Goal: Information Seeking & Learning: Learn about a topic

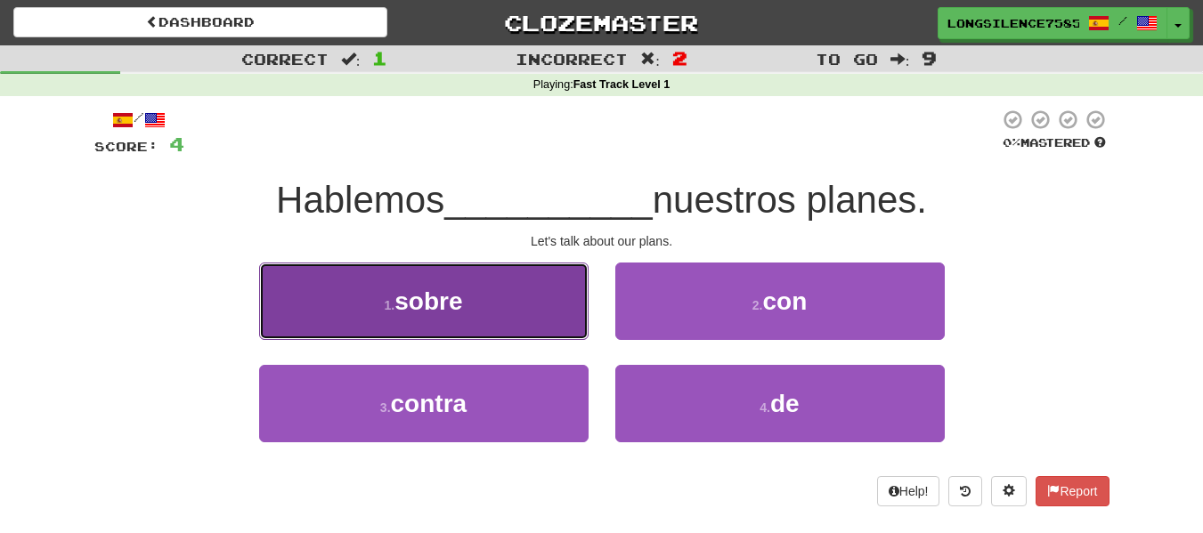
click at [435, 305] on span "sobre" at bounding box center [428, 302] width 68 height 28
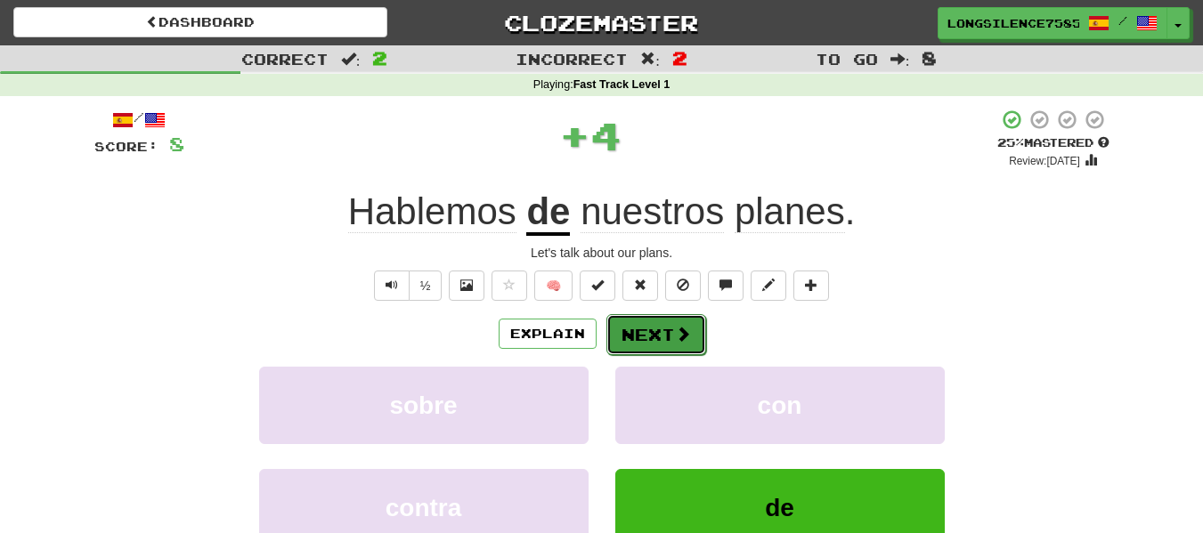
click at [662, 336] on button "Next" at bounding box center [656, 334] width 100 height 41
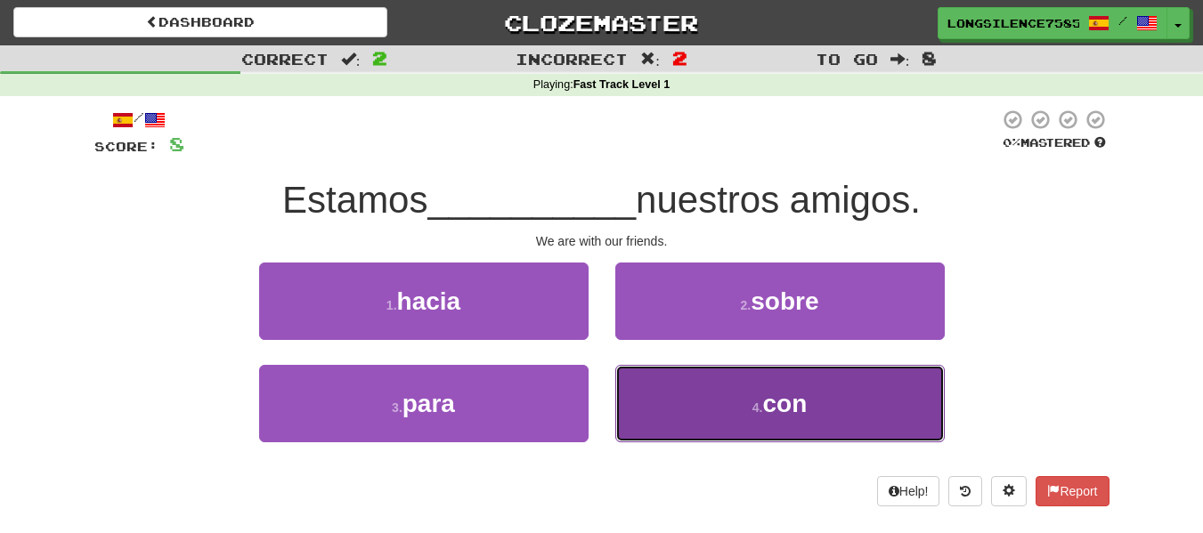
click at [778, 390] on span "con" at bounding box center [784, 404] width 45 height 28
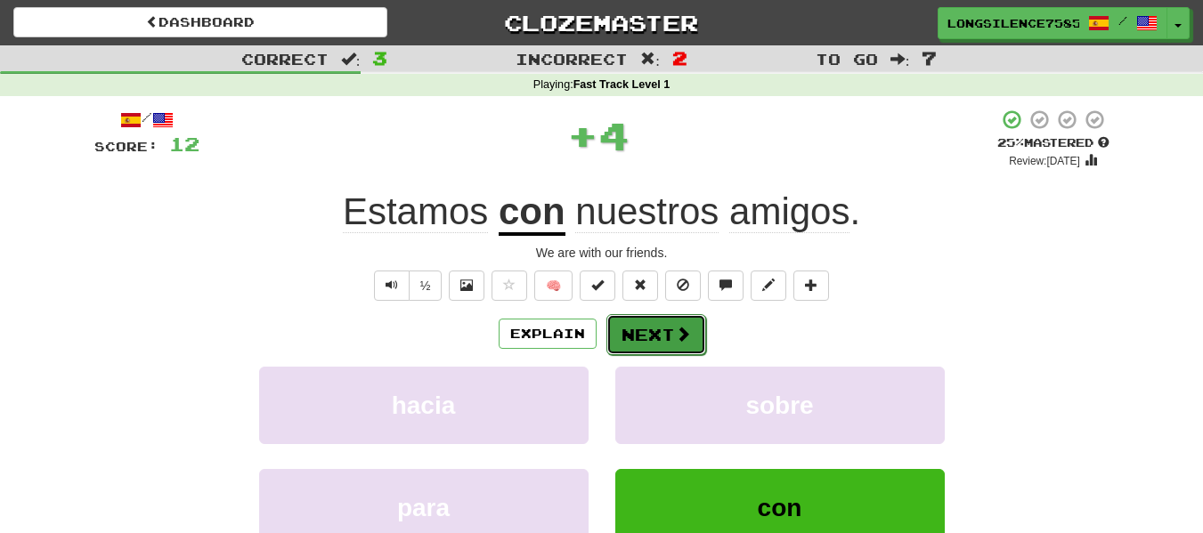
click at [652, 335] on button "Next" at bounding box center [656, 334] width 100 height 41
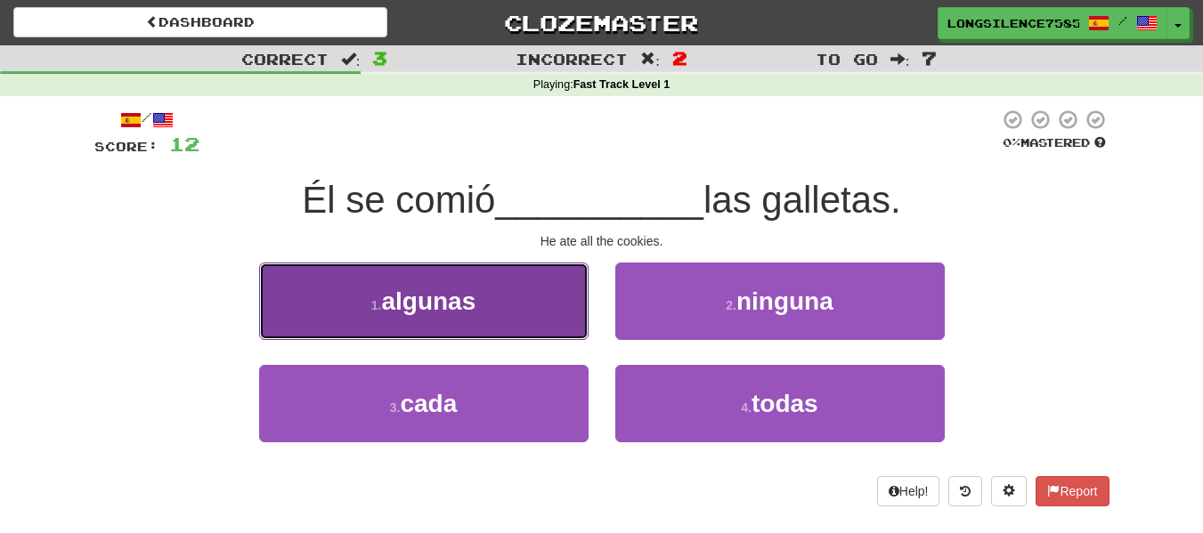
click at [467, 313] on span "algunas" at bounding box center [428, 302] width 94 height 28
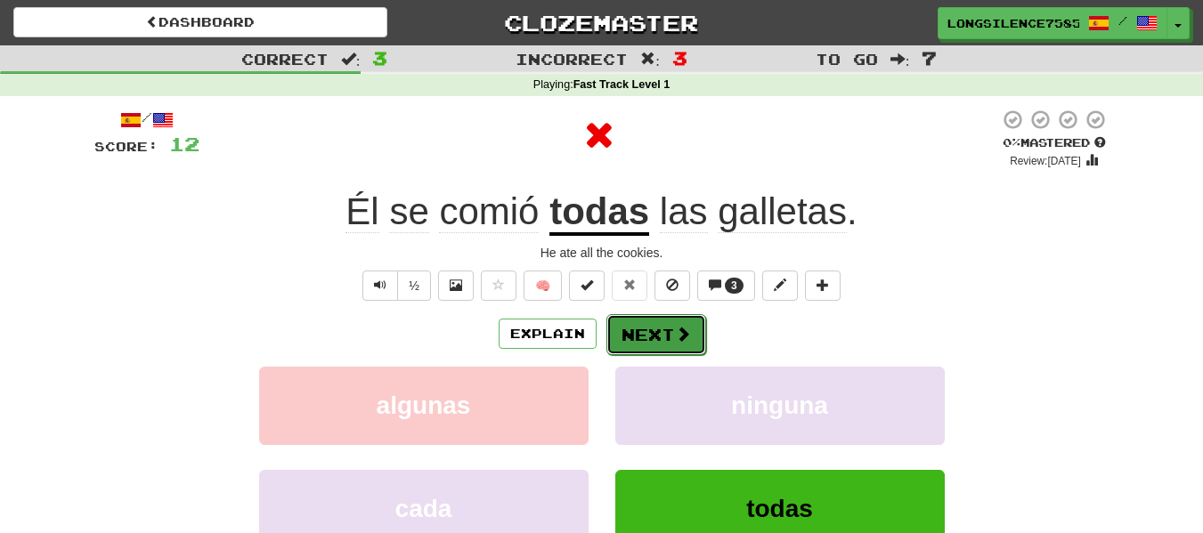
click at [644, 340] on button "Next" at bounding box center [656, 334] width 100 height 41
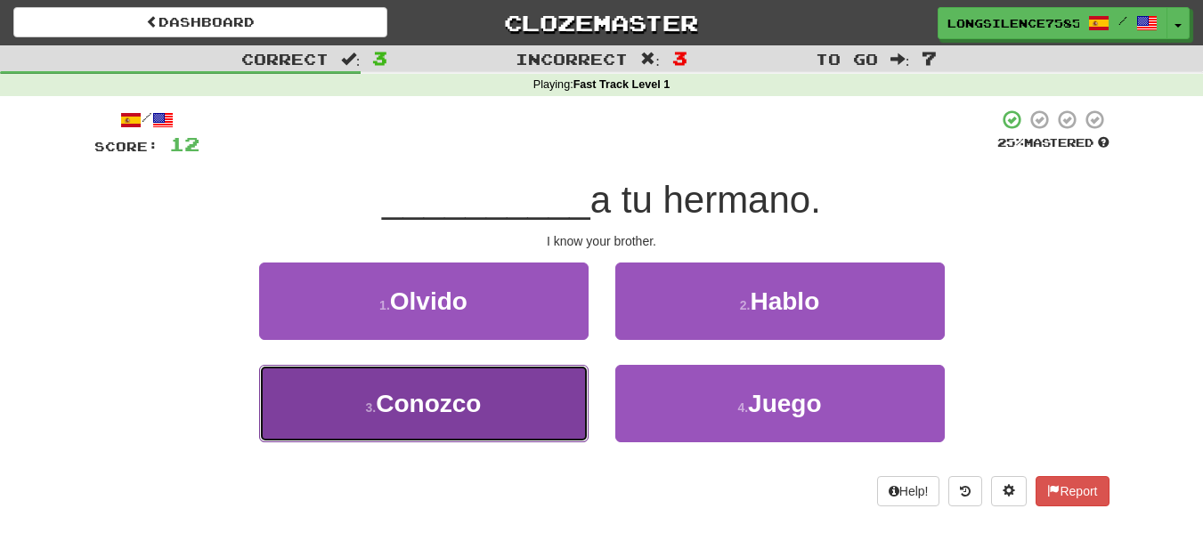
click at [428, 411] on span "Conozco" at bounding box center [428, 404] width 105 height 28
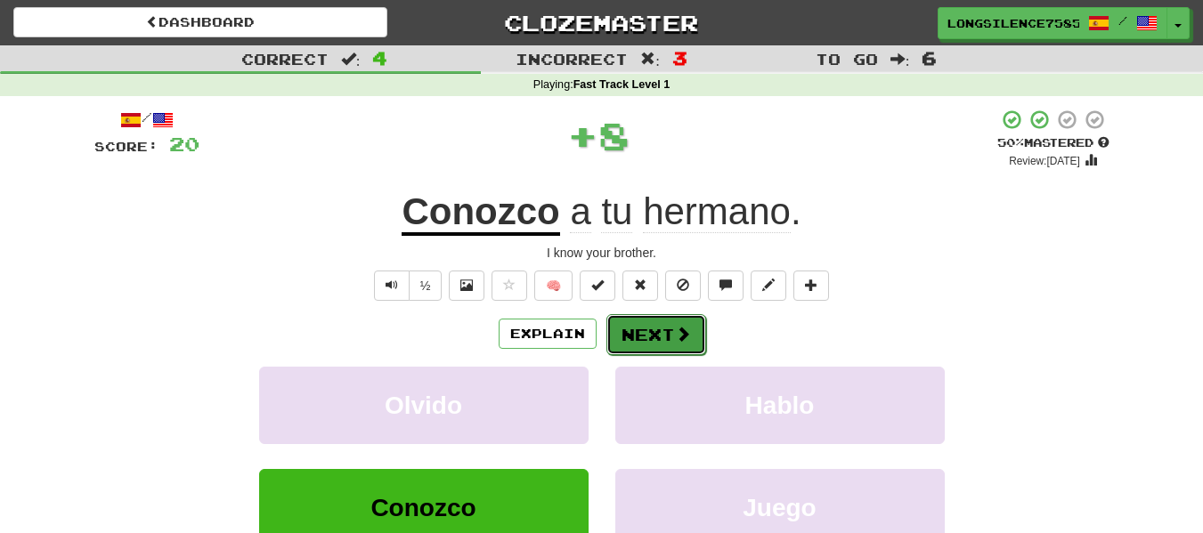
click at [644, 345] on button "Next" at bounding box center [656, 334] width 100 height 41
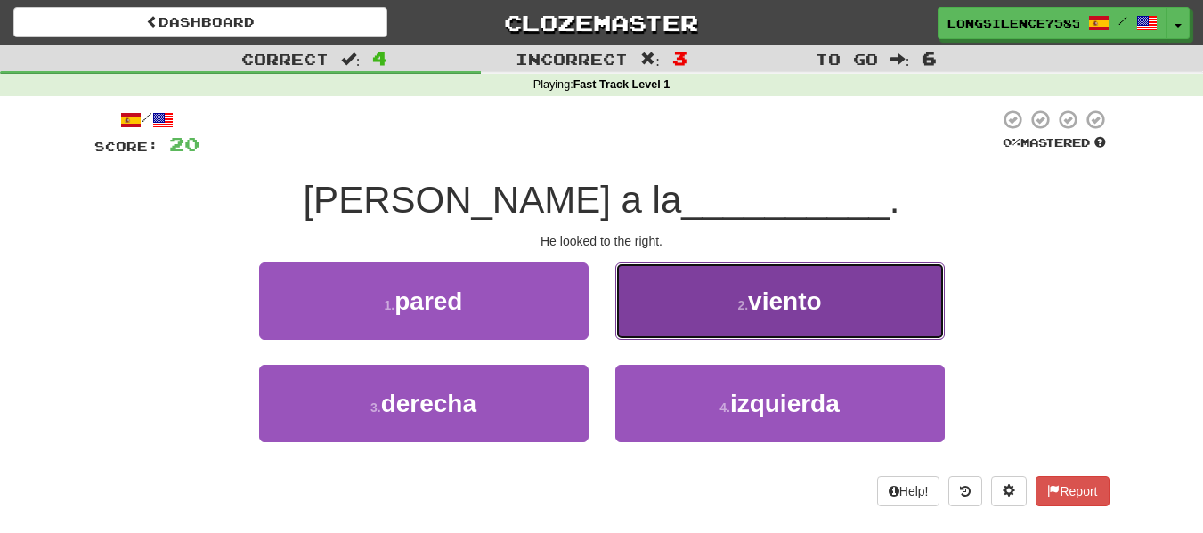
click at [757, 318] on button "2 . viento" at bounding box center [779, 301] width 329 height 77
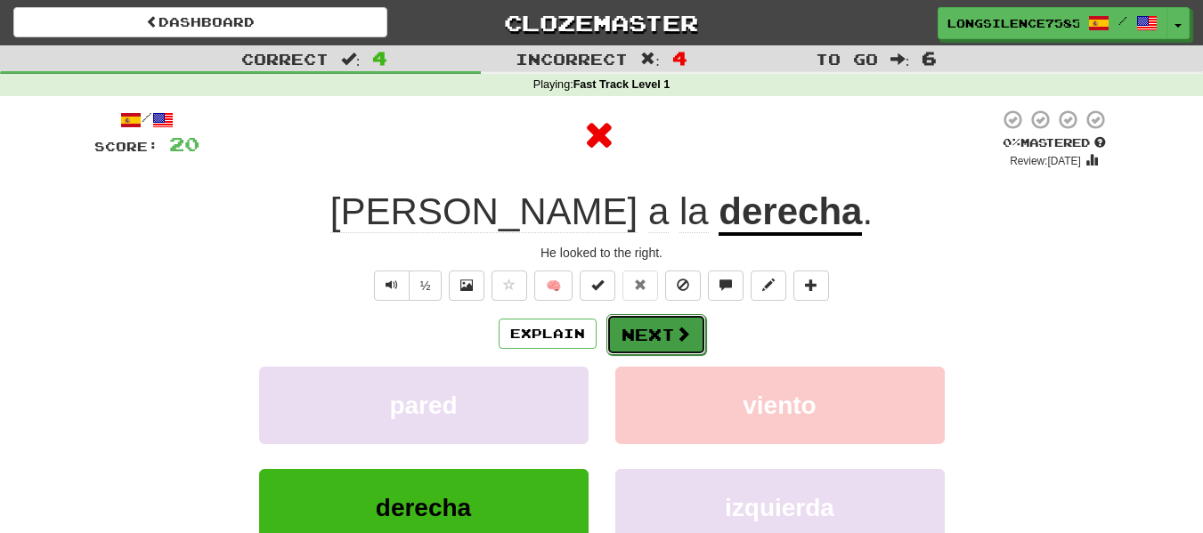
click at [624, 333] on button "Next" at bounding box center [656, 334] width 100 height 41
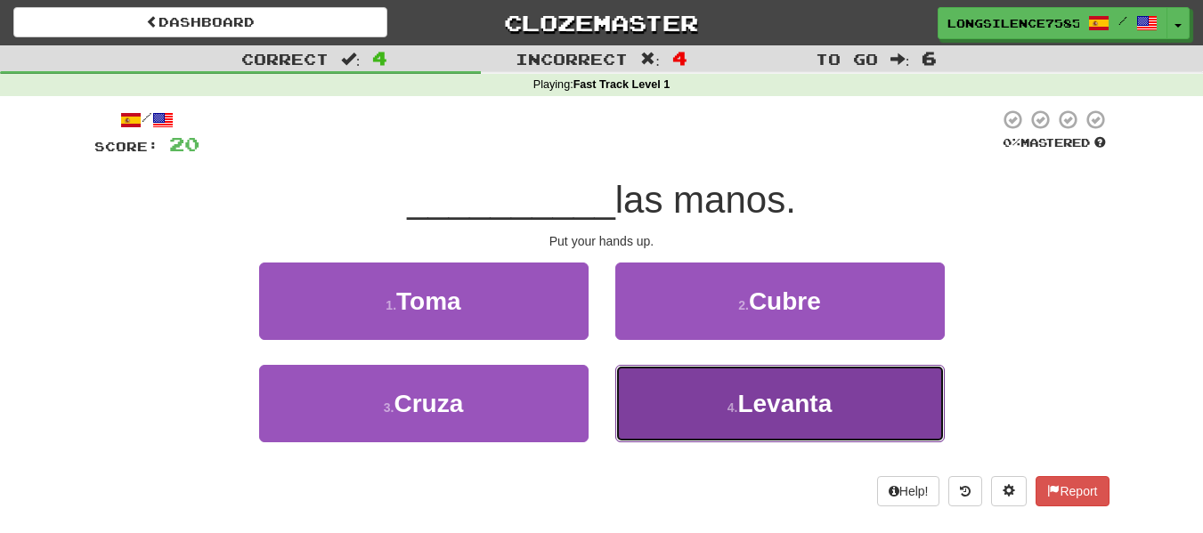
click at [812, 415] on span "Levanta" at bounding box center [784, 404] width 94 height 28
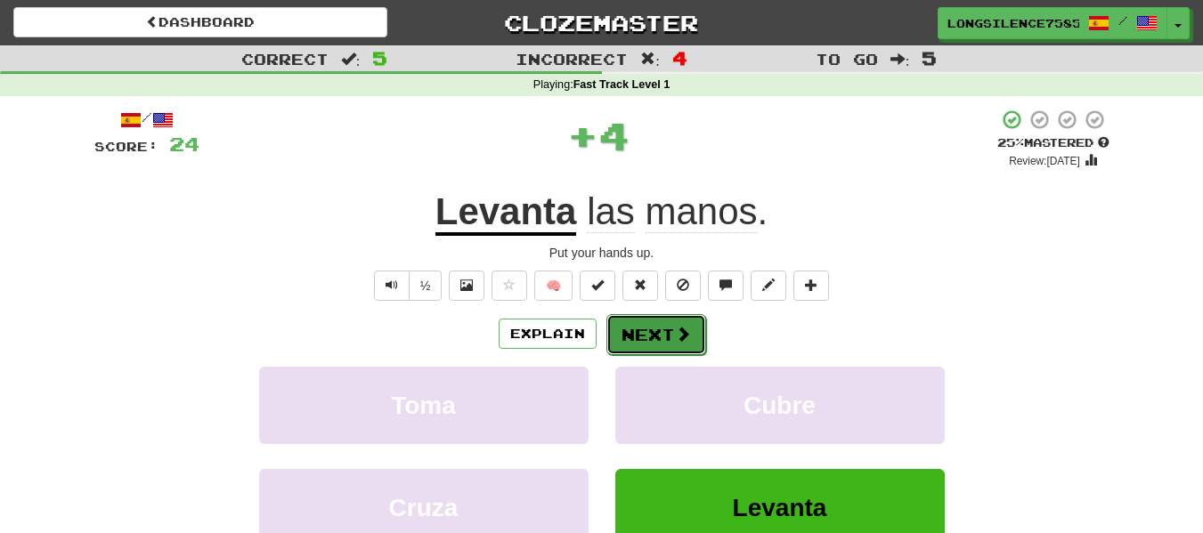
click at [630, 329] on button "Next" at bounding box center [656, 334] width 100 height 41
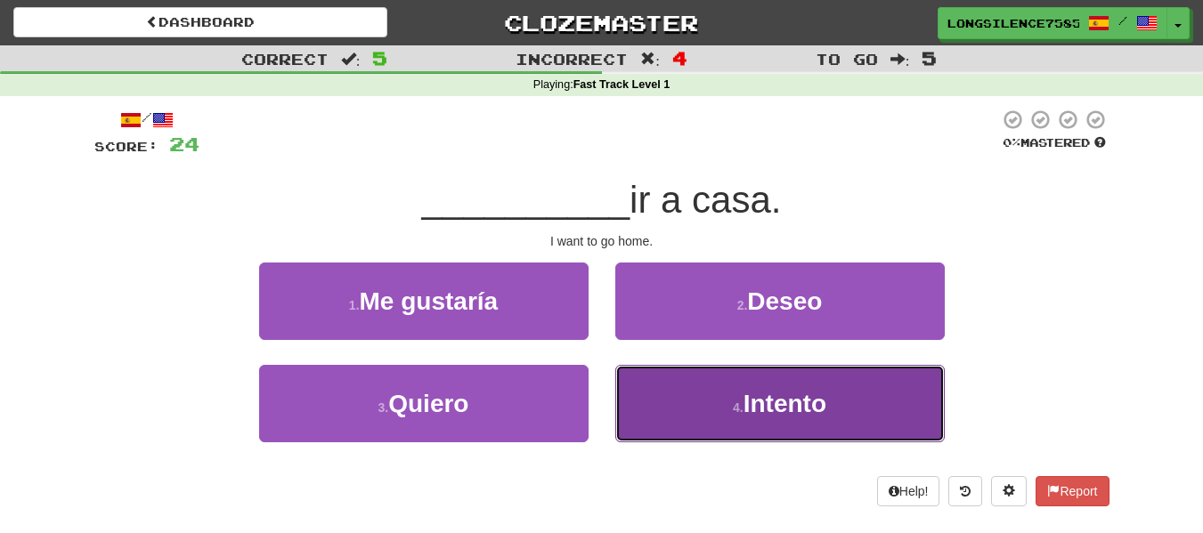
click at [768, 410] on span "Intento" at bounding box center [784, 404] width 83 height 28
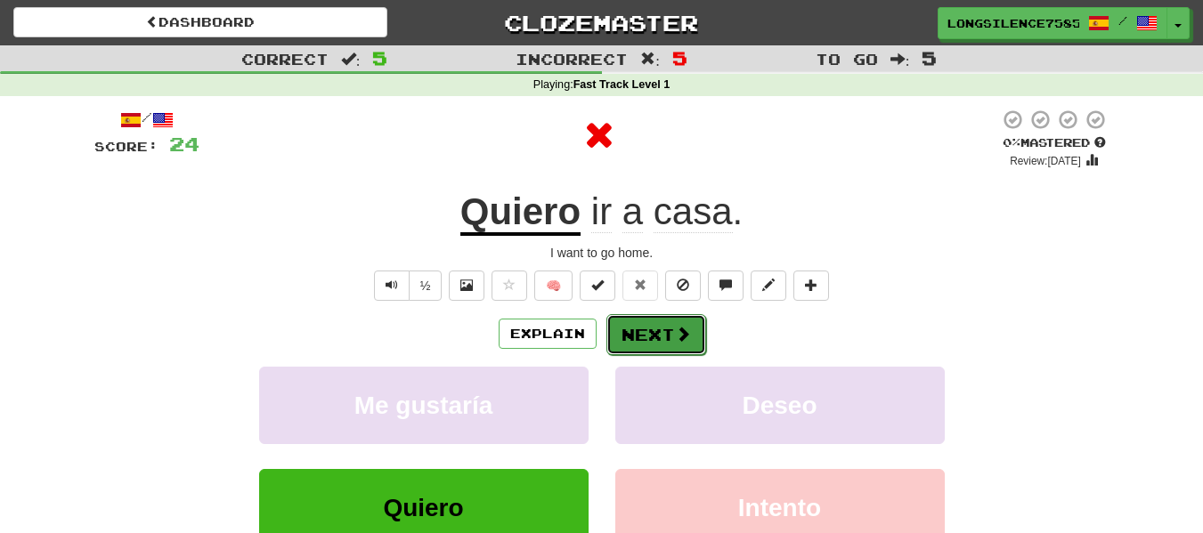
click at [649, 343] on button "Next" at bounding box center [656, 334] width 100 height 41
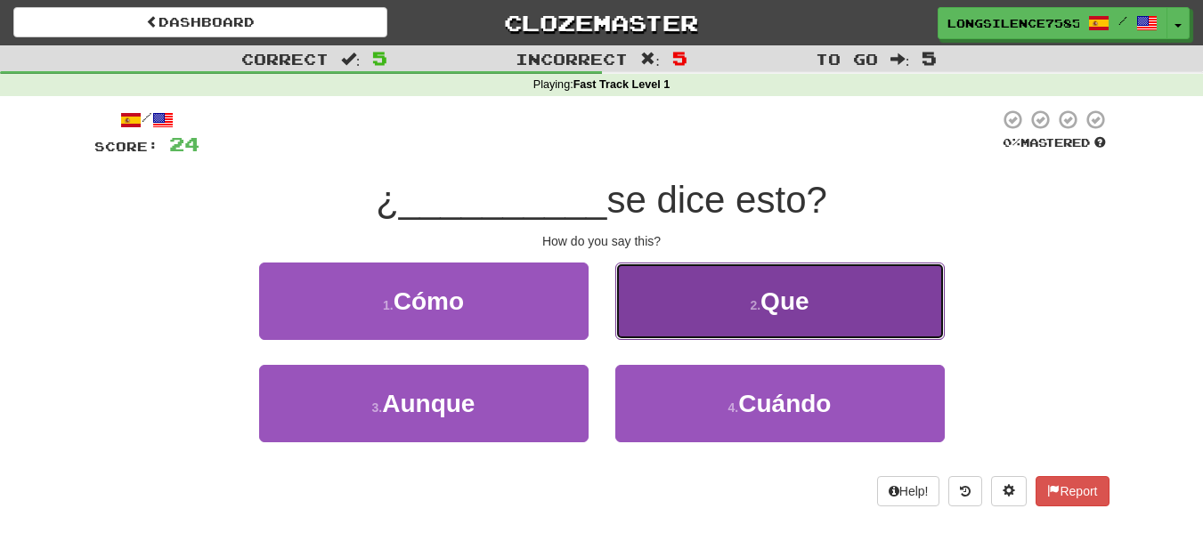
click at [792, 298] on span "Que" at bounding box center [784, 302] width 48 height 28
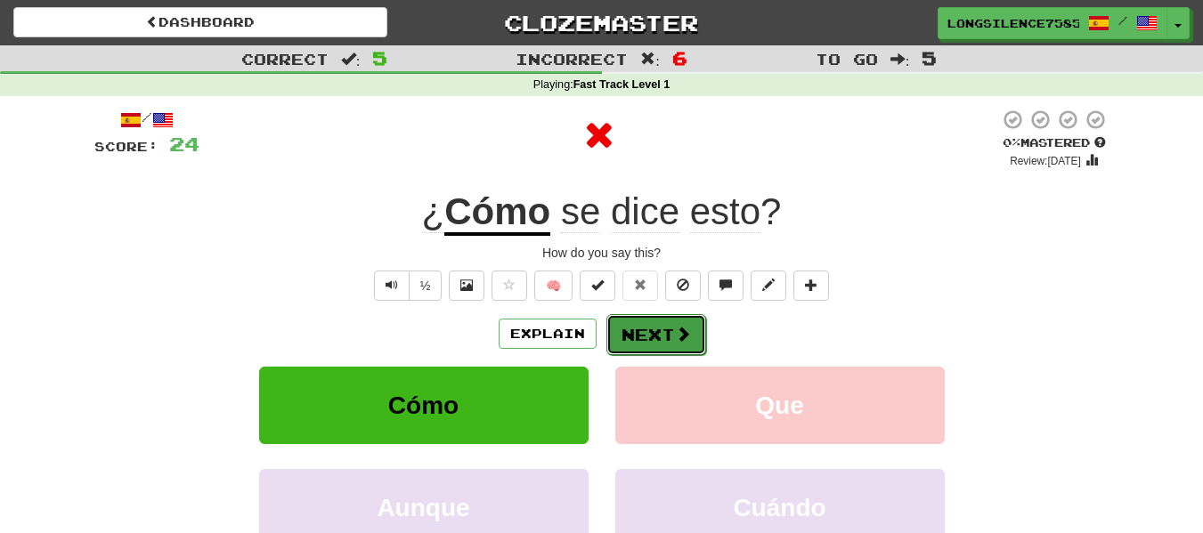
click at [639, 331] on button "Next" at bounding box center [656, 334] width 100 height 41
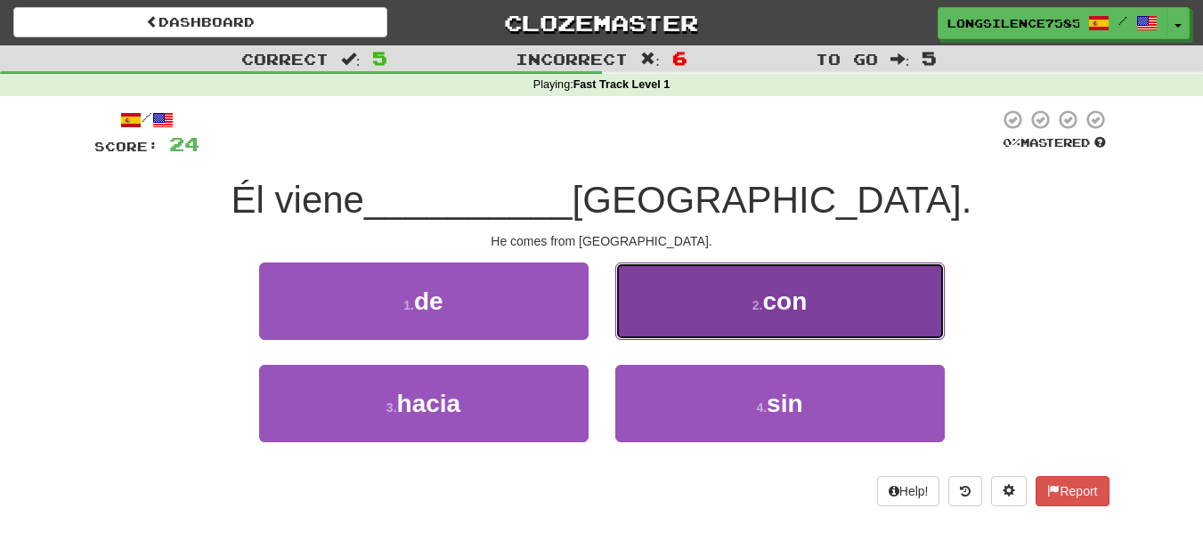
click at [788, 317] on button "2 . con" at bounding box center [779, 301] width 329 height 77
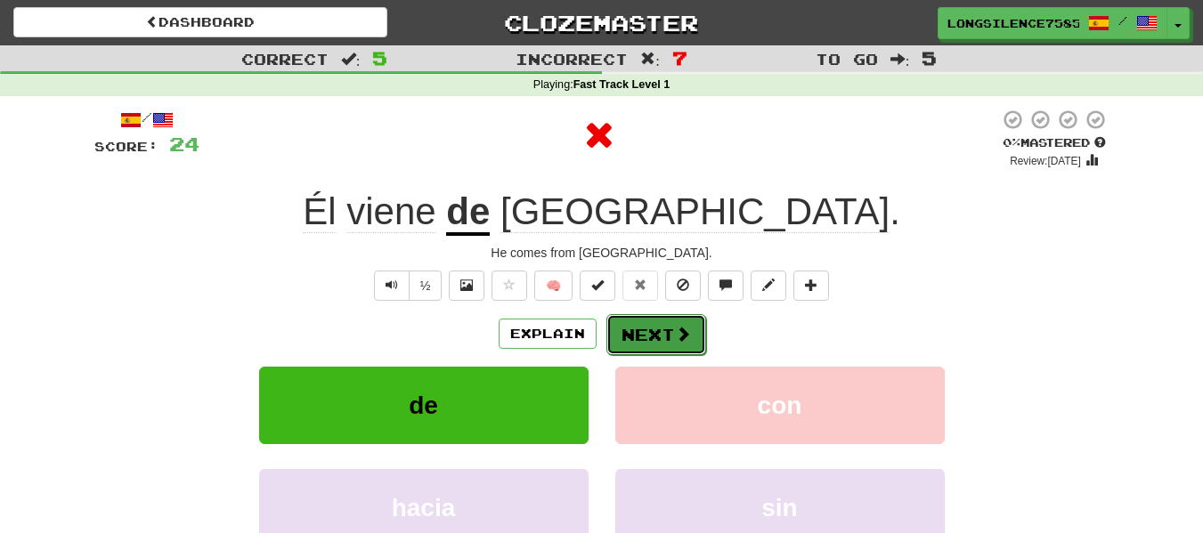
click at [683, 339] on span at bounding box center [683, 334] width 16 height 16
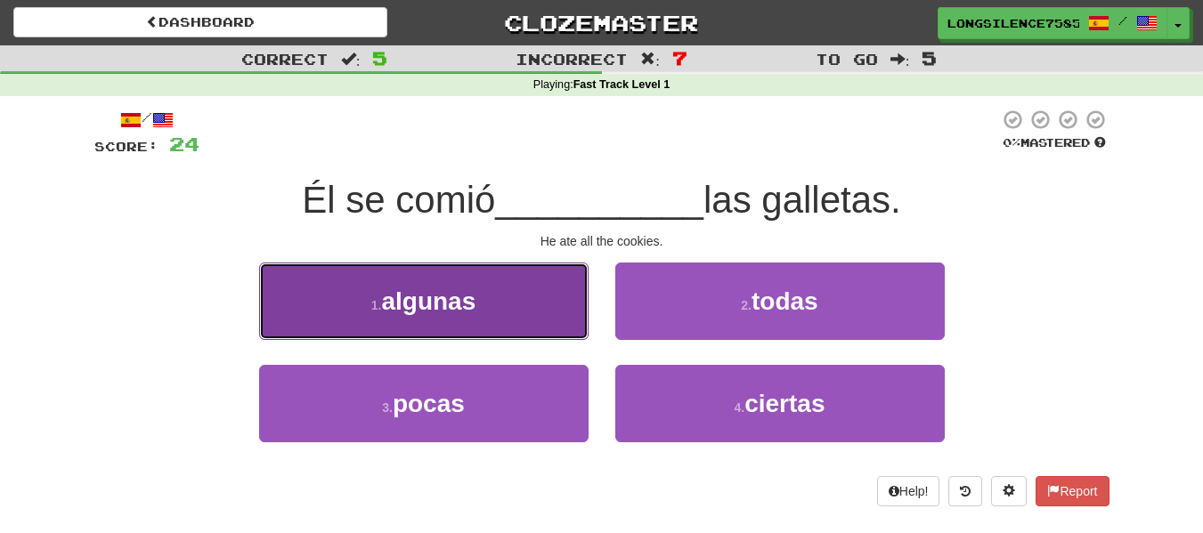
click at [485, 297] on button "1 . algunas" at bounding box center [423, 301] width 329 height 77
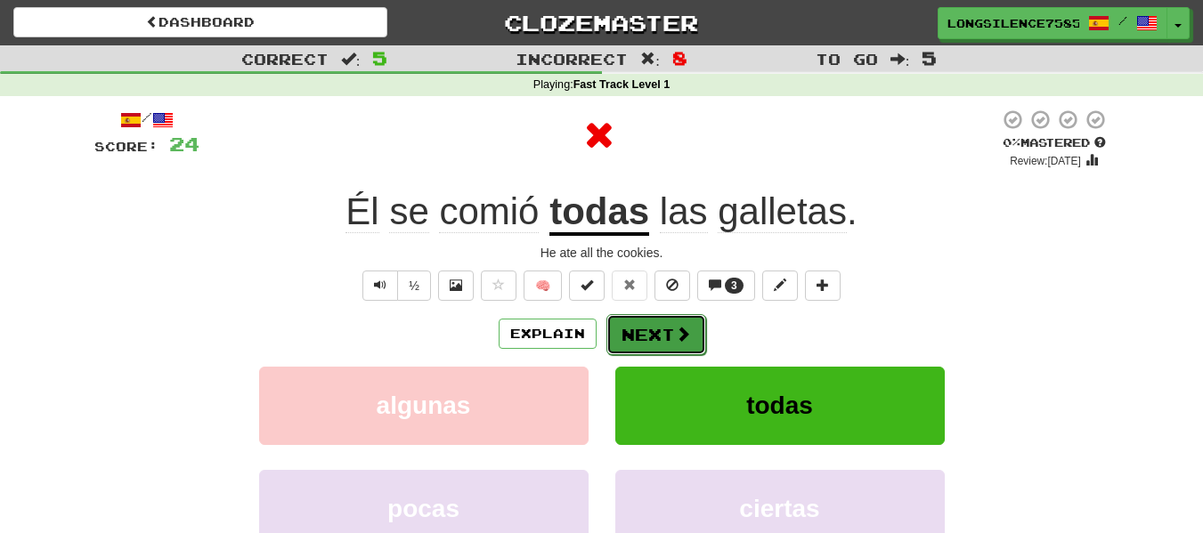
click at [661, 324] on button "Next" at bounding box center [656, 334] width 100 height 41
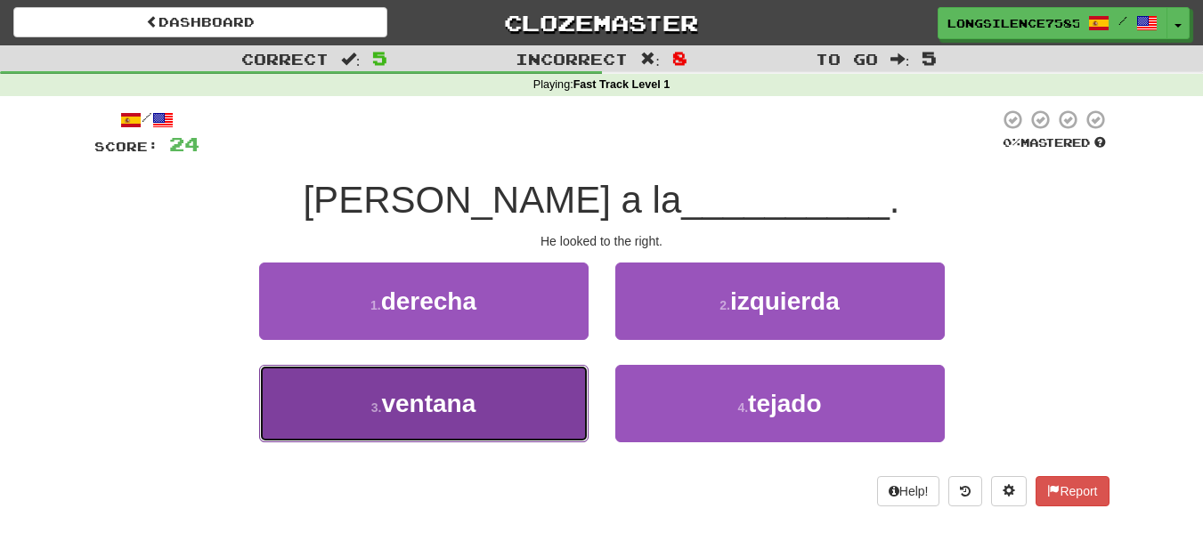
click at [424, 411] on span "ventana" at bounding box center [428, 404] width 94 height 28
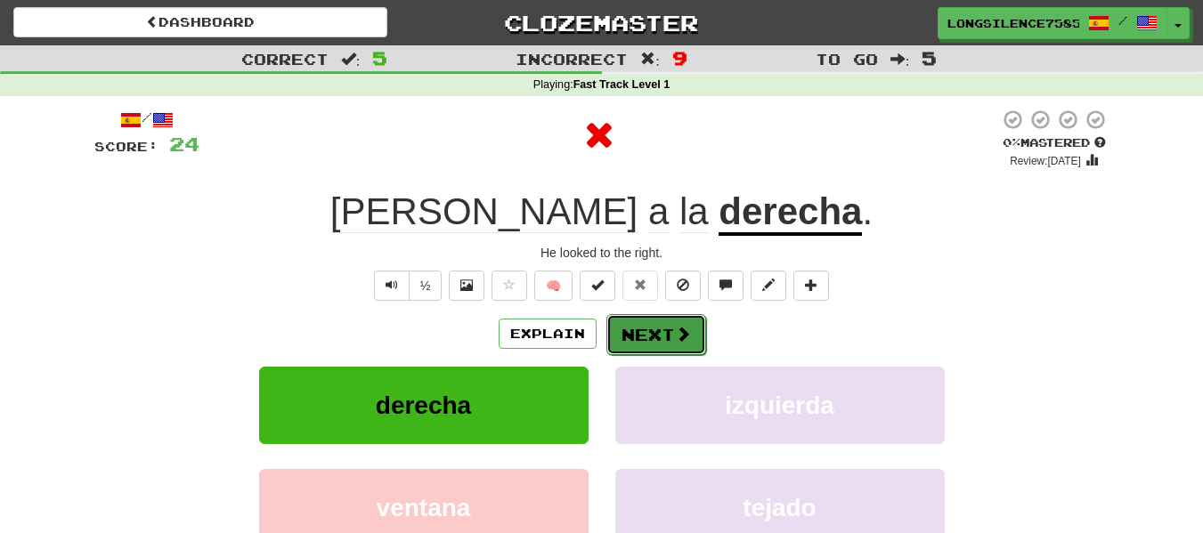
click at [635, 335] on button "Next" at bounding box center [656, 334] width 100 height 41
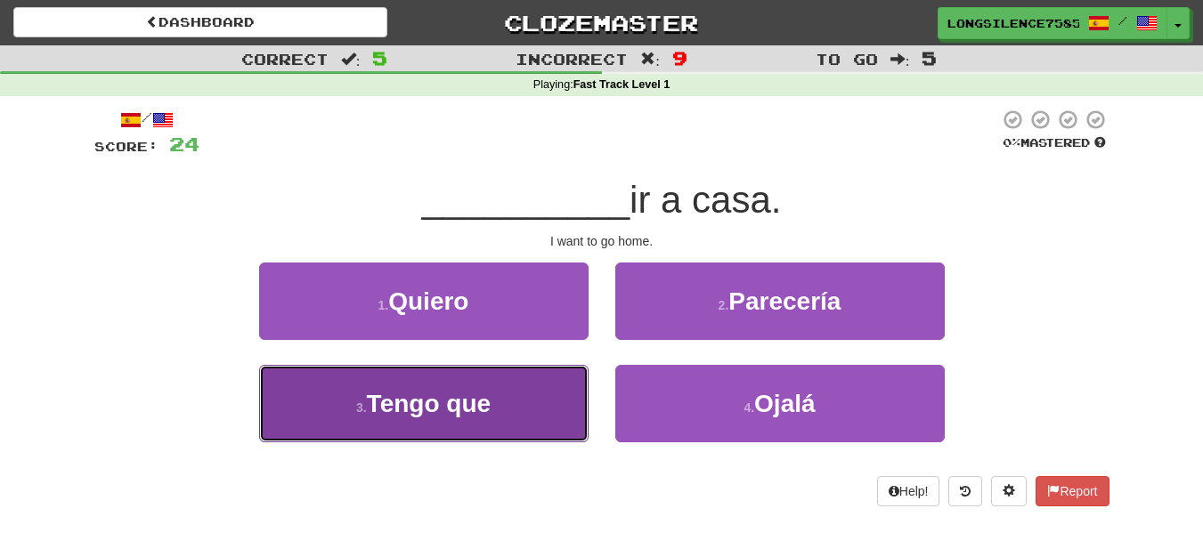
click at [497, 400] on button "3 . Tengo que" at bounding box center [423, 403] width 329 height 77
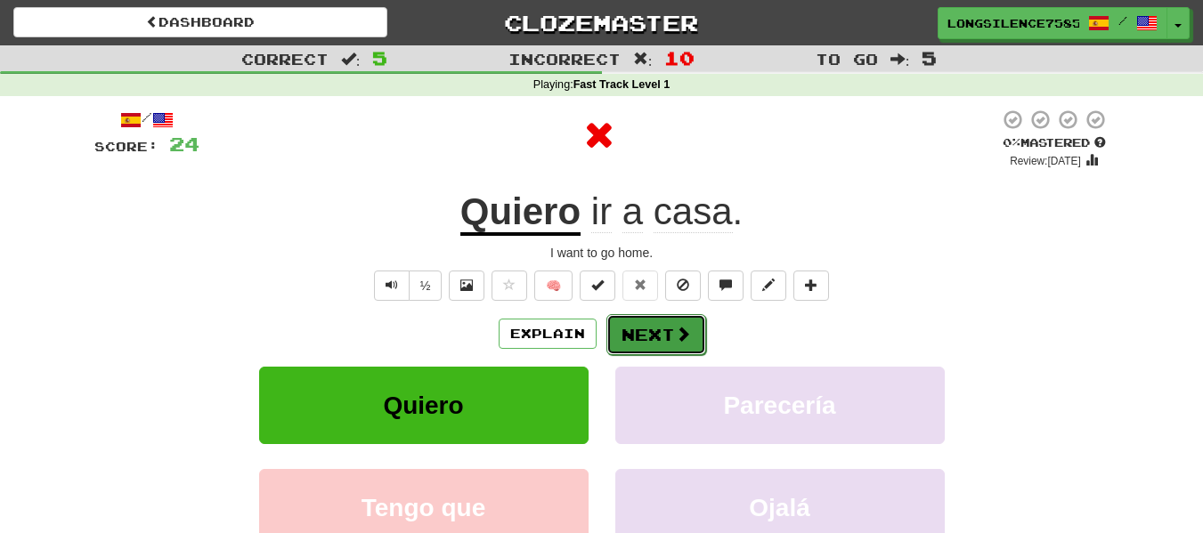
click at [630, 330] on button "Next" at bounding box center [656, 334] width 100 height 41
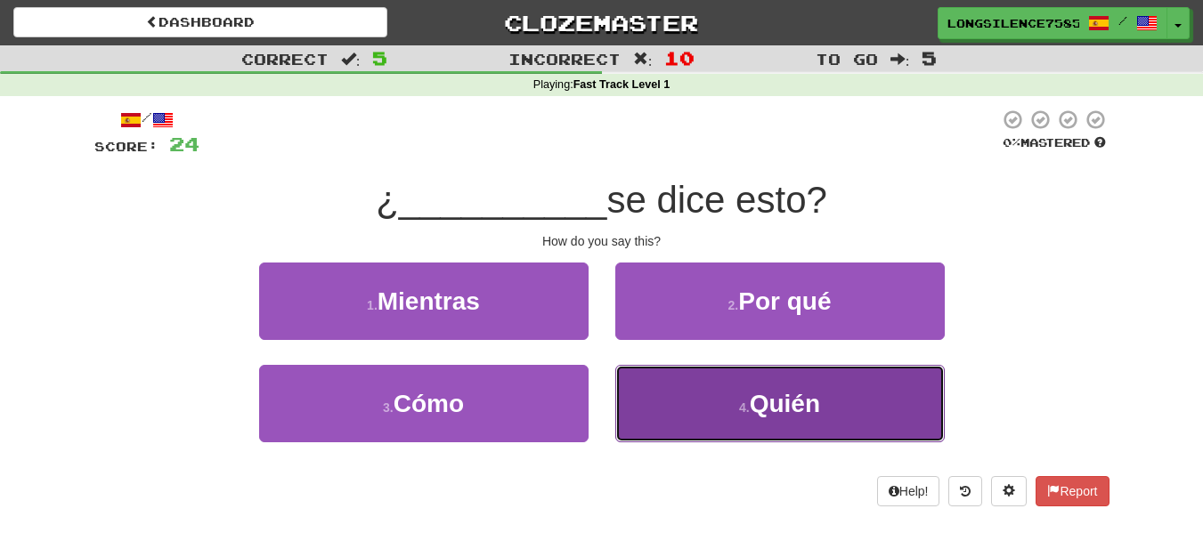
click at [758, 398] on span "Quién" at bounding box center [785, 404] width 70 height 28
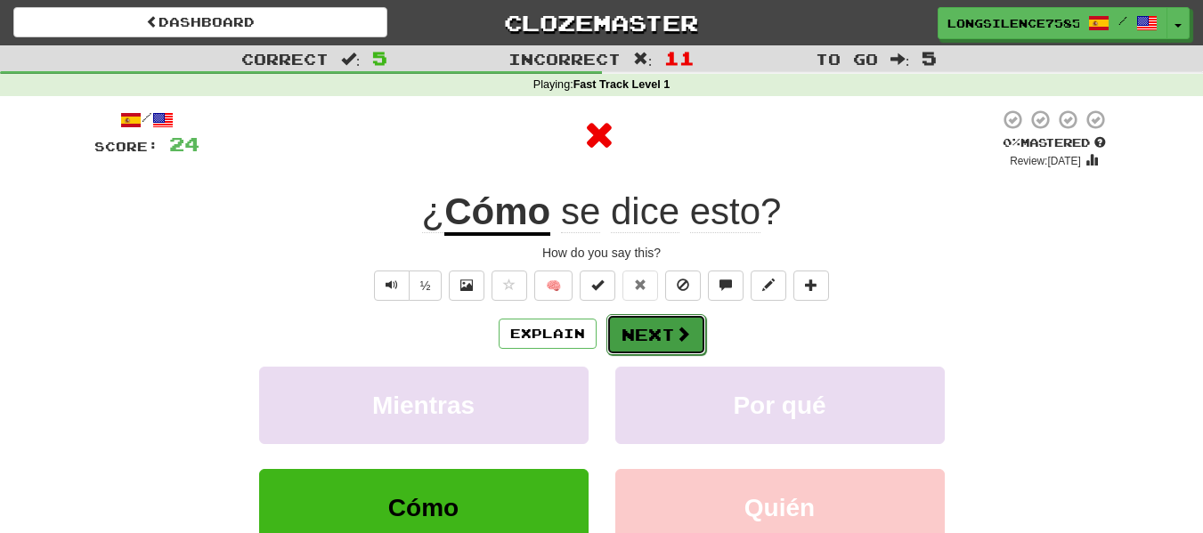
click at [642, 320] on button "Next" at bounding box center [656, 334] width 100 height 41
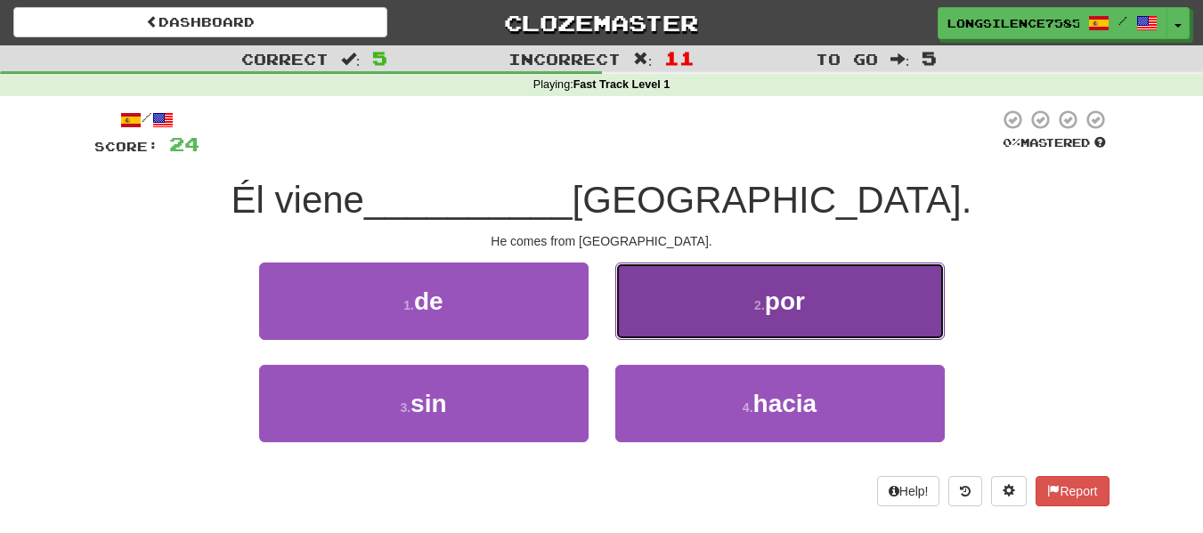
click at [820, 334] on button "2 . por" at bounding box center [779, 301] width 329 height 77
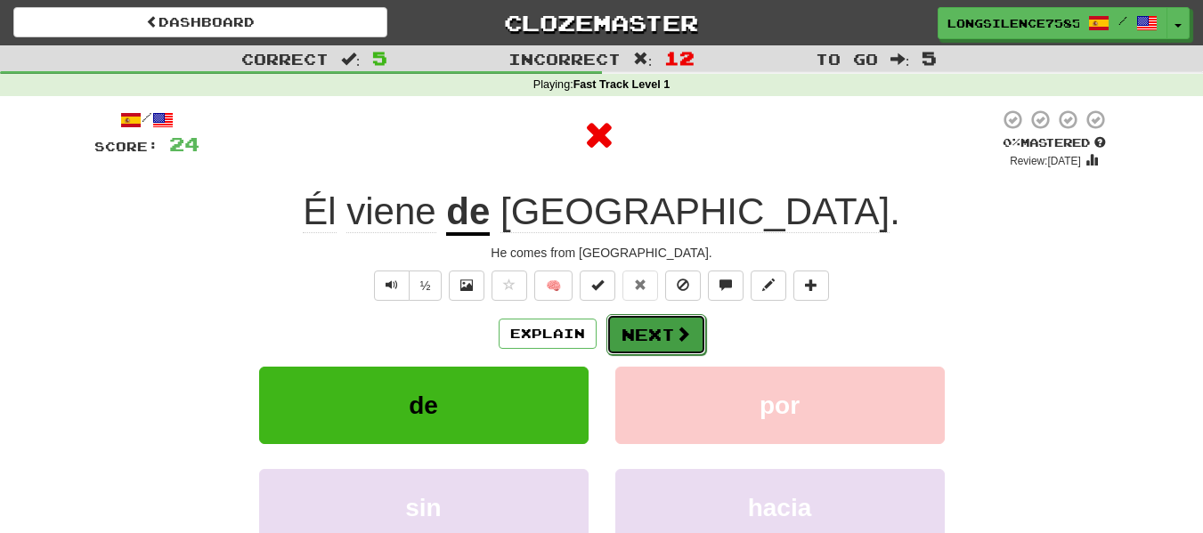
click at [682, 337] on span at bounding box center [683, 334] width 16 height 16
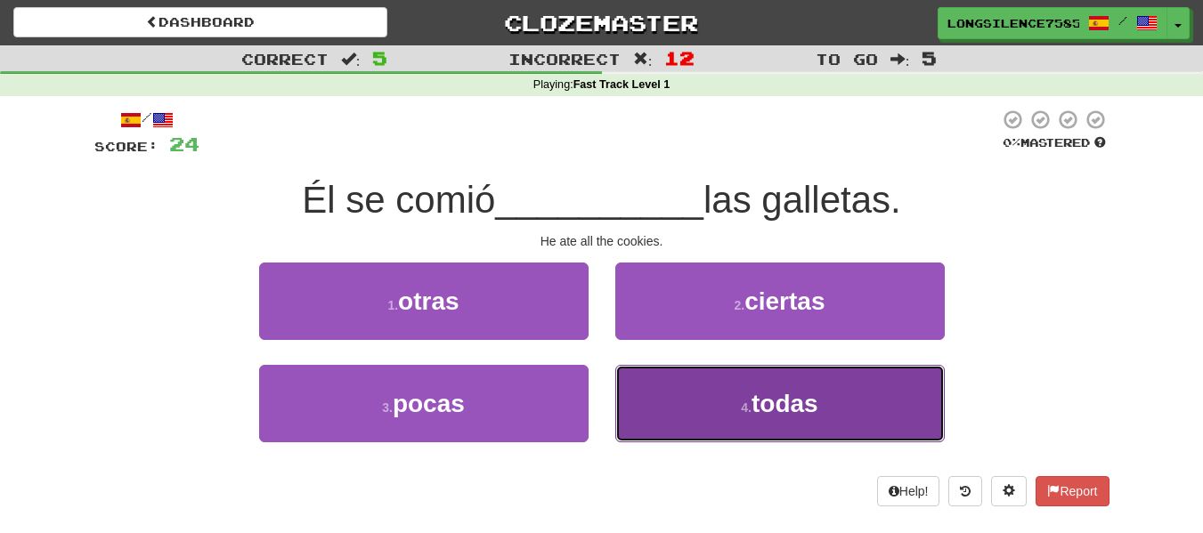
click at [835, 404] on button "4 . todas" at bounding box center [779, 403] width 329 height 77
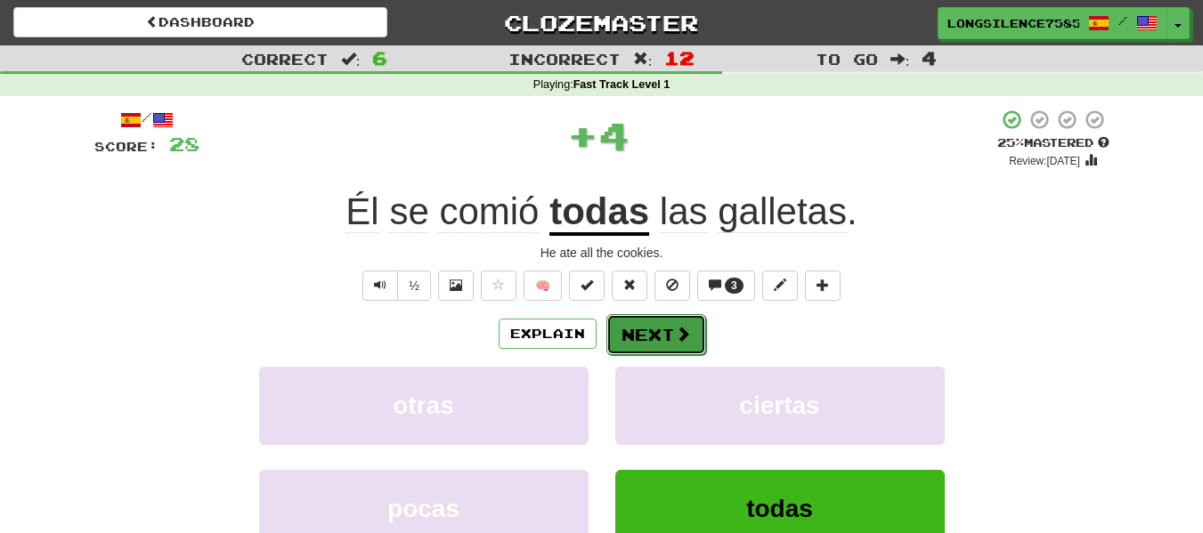
click at [626, 321] on button "Next" at bounding box center [656, 334] width 100 height 41
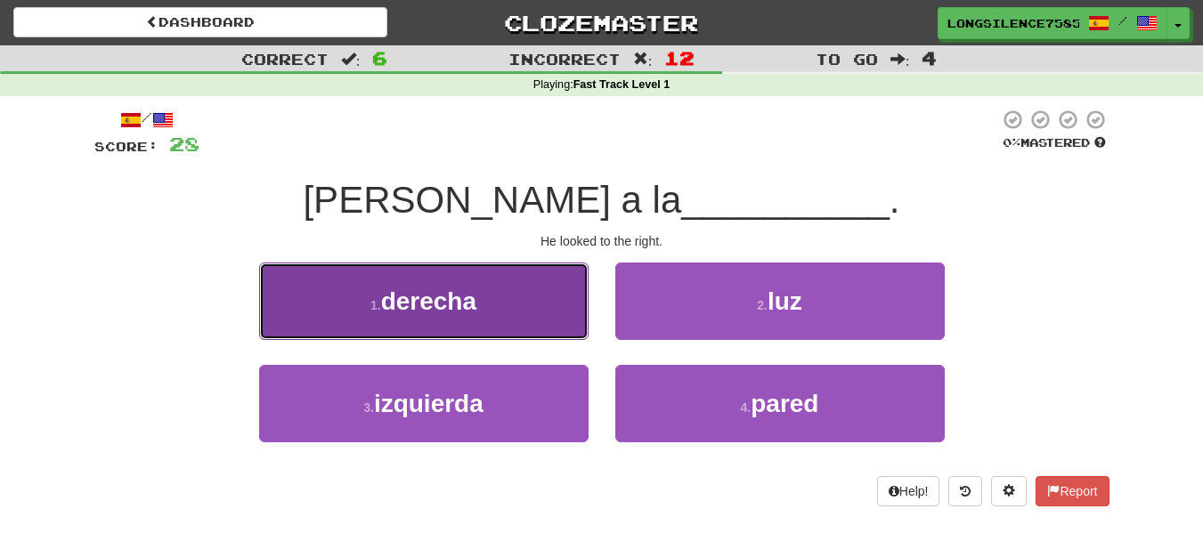
click at [420, 285] on button "1 . derecha" at bounding box center [423, 301] width 329 height 77
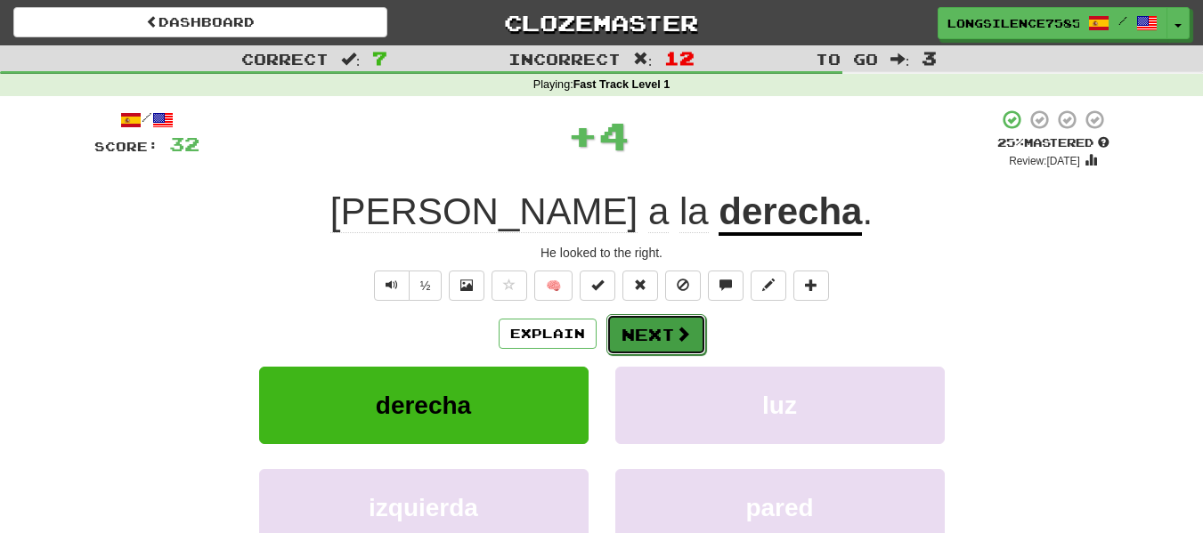
click at [640, 343] on button "Next" at bounding box center [656, 334] width 100 height 41
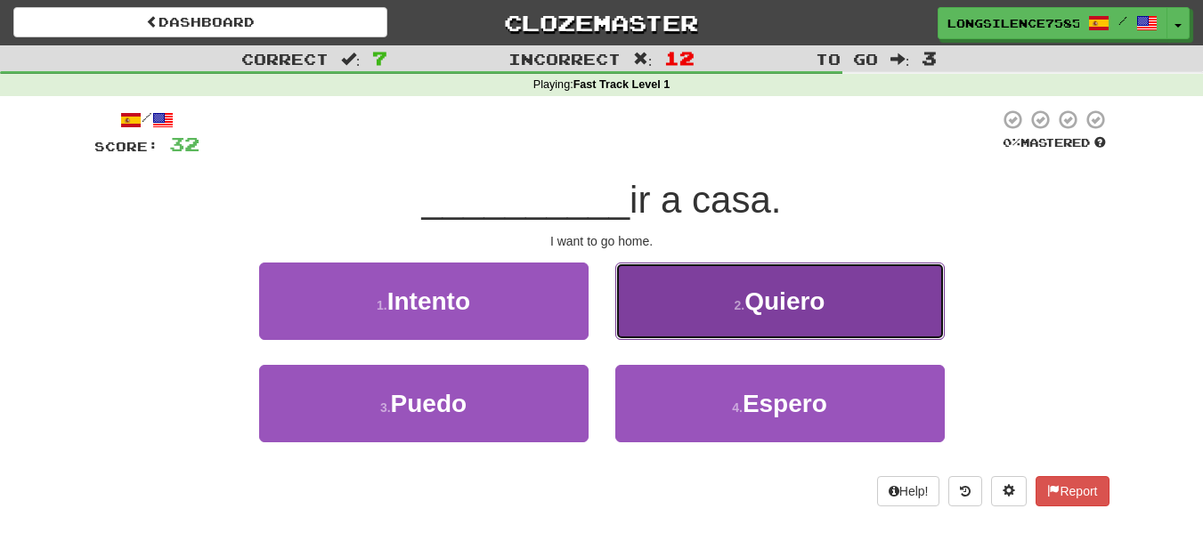
click at [820, 300] on span "Quiero" at bounding box center [784, 302] width 80 height 28
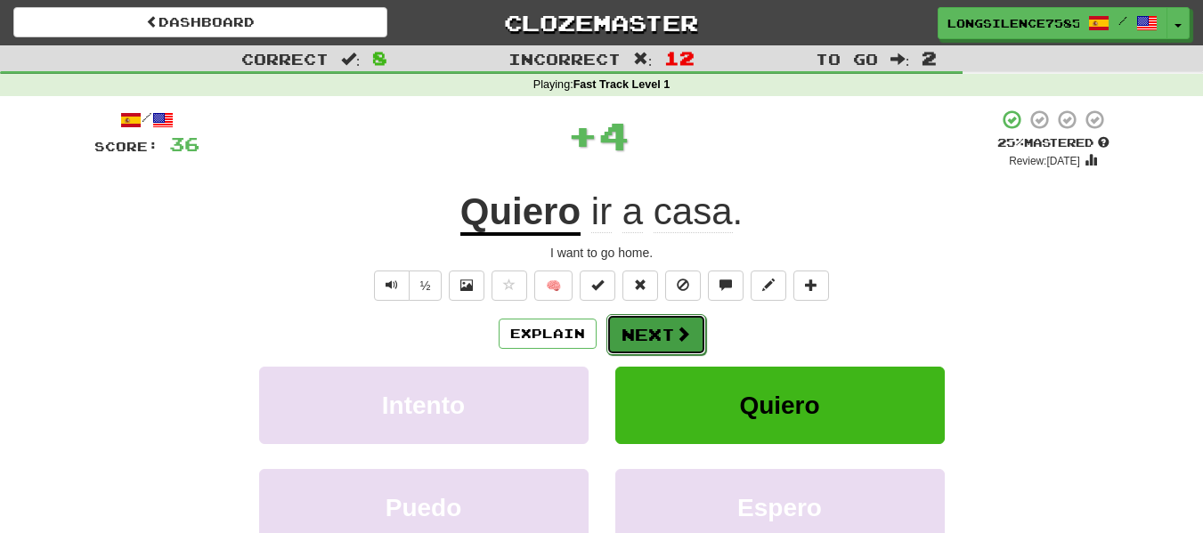
click at [638, 327] on button "Next" at bounding box center [656, 334] width 100 height 41
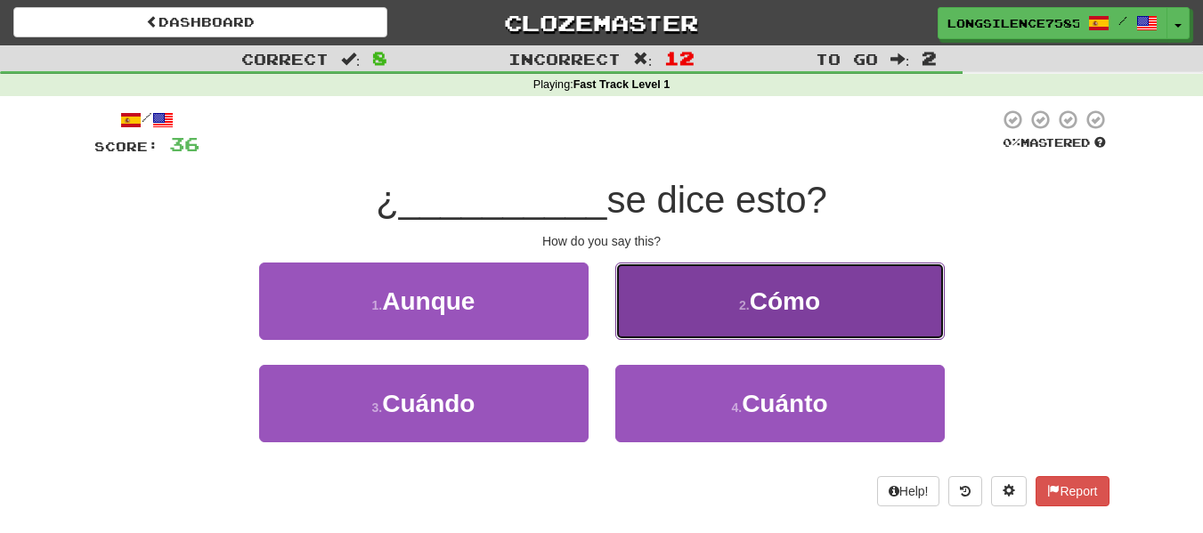
click at [810, 268] on button "2 . Cómo" at bounding box center [779, 301] width 329 height 77
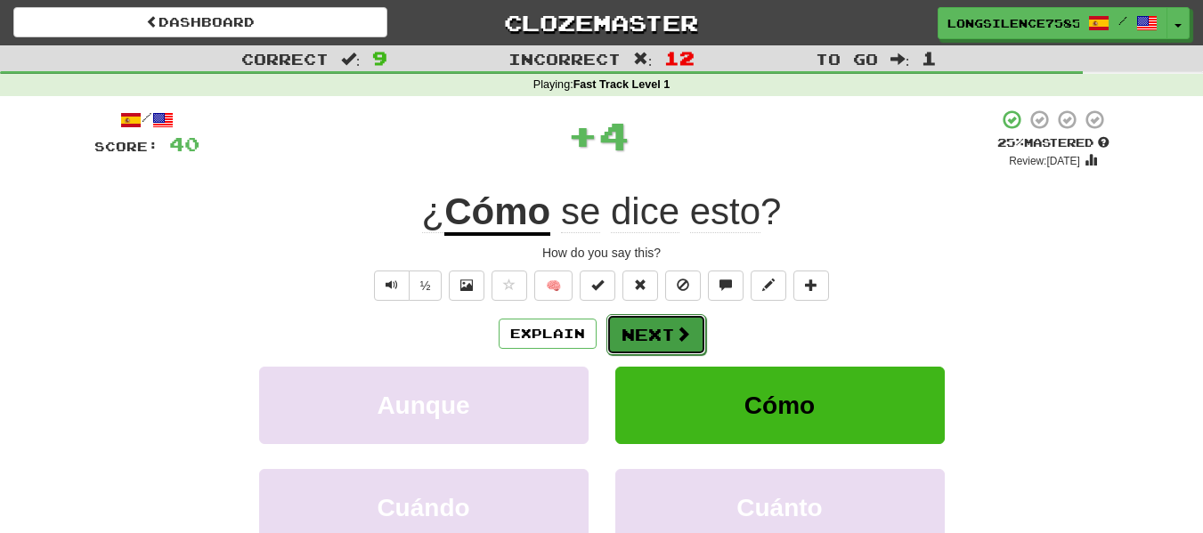
click at [633, 337] on button "Next" at bounding box center [656, 334] width 100 height 41
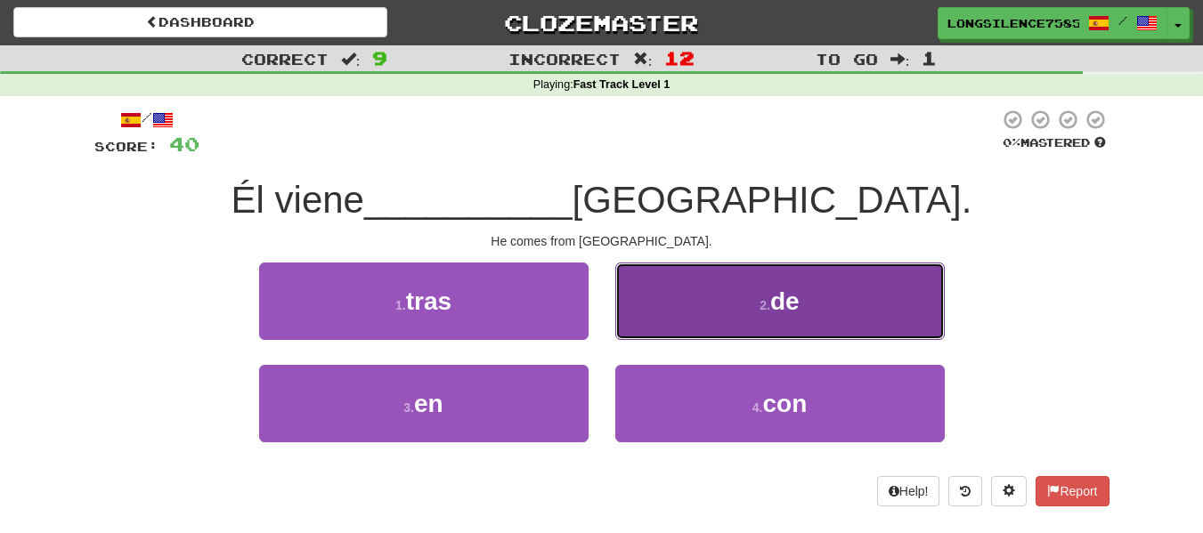
click at [822, 307] on button "2 . de" at bounding box center [779, 301] width 329 height 77
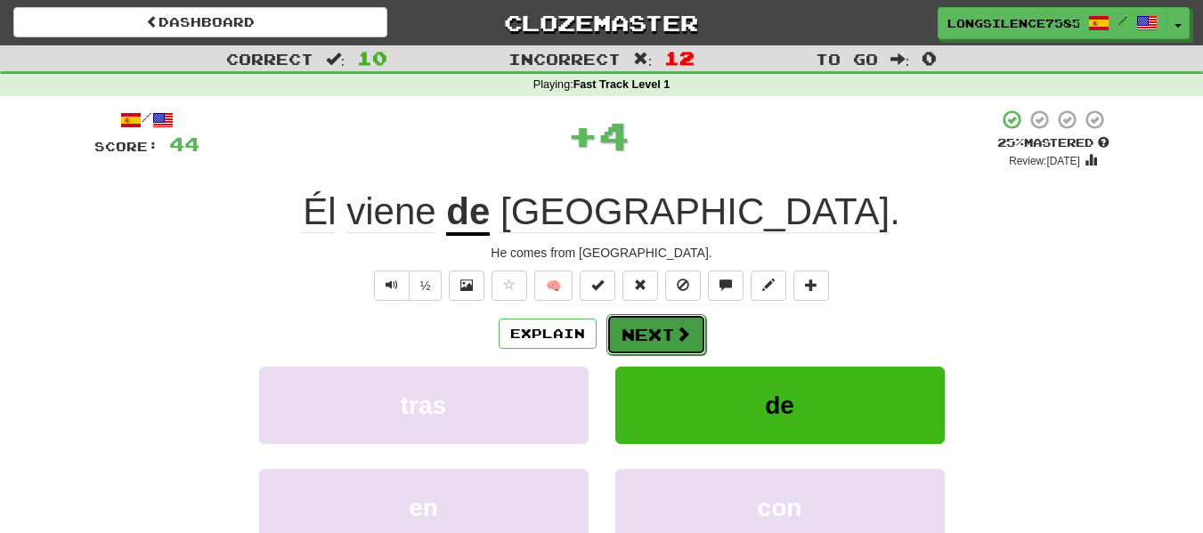
click at [631, 329] on button "Next" at bounding box center [656, 334] width 100 height 41
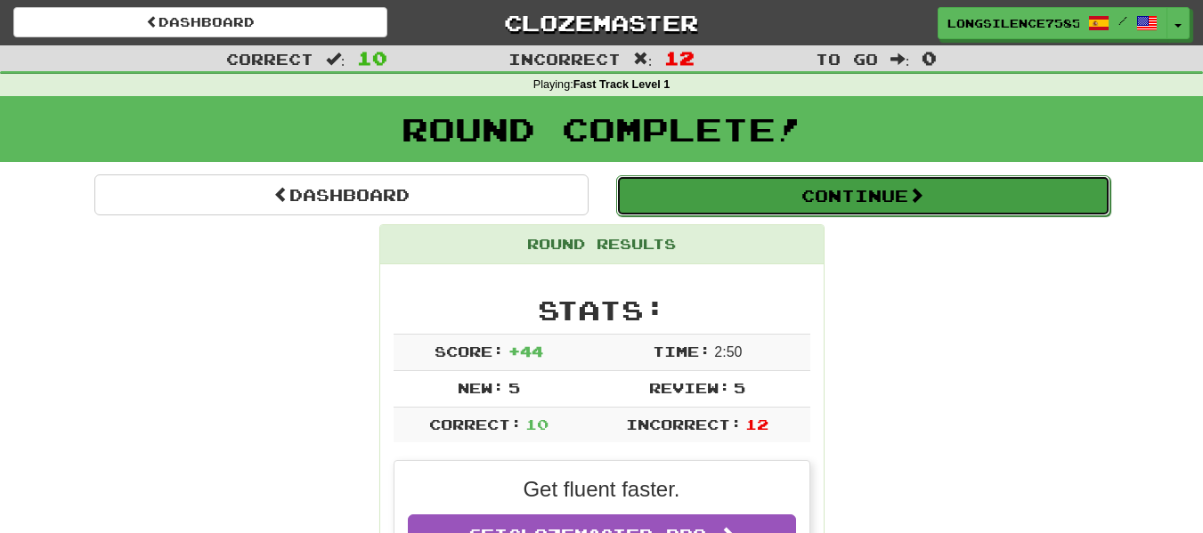
click at [899, 188] on button "Continue" at bounding box center [863, 195] width 494 height 41
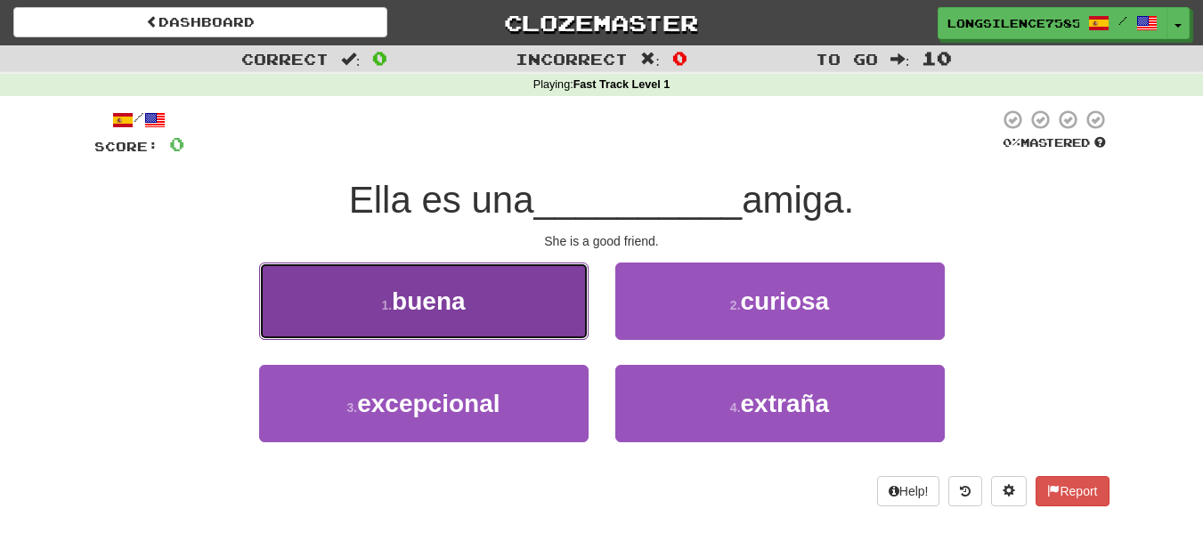
click at [482, 313] on button "1 . buena" at bounding box center [423, 301] width 329 height 77
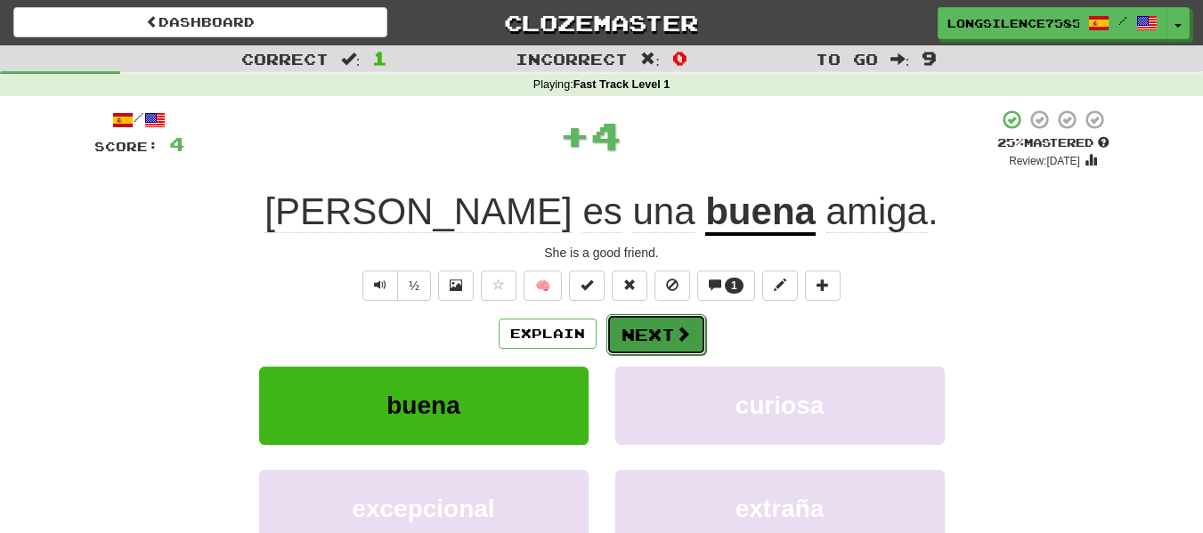
click at [632, 331] on button "Next" at bounding box center [656, 334] width 100 height 41
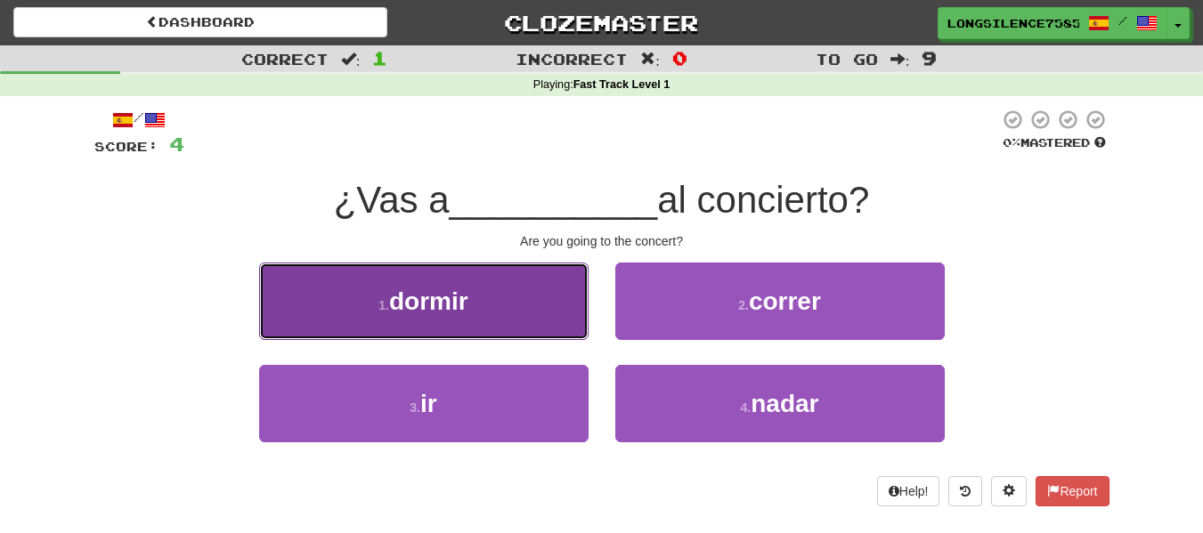
click at [447, 288] on span "dormir" at bounding box center [428, 302] width 79 height 28
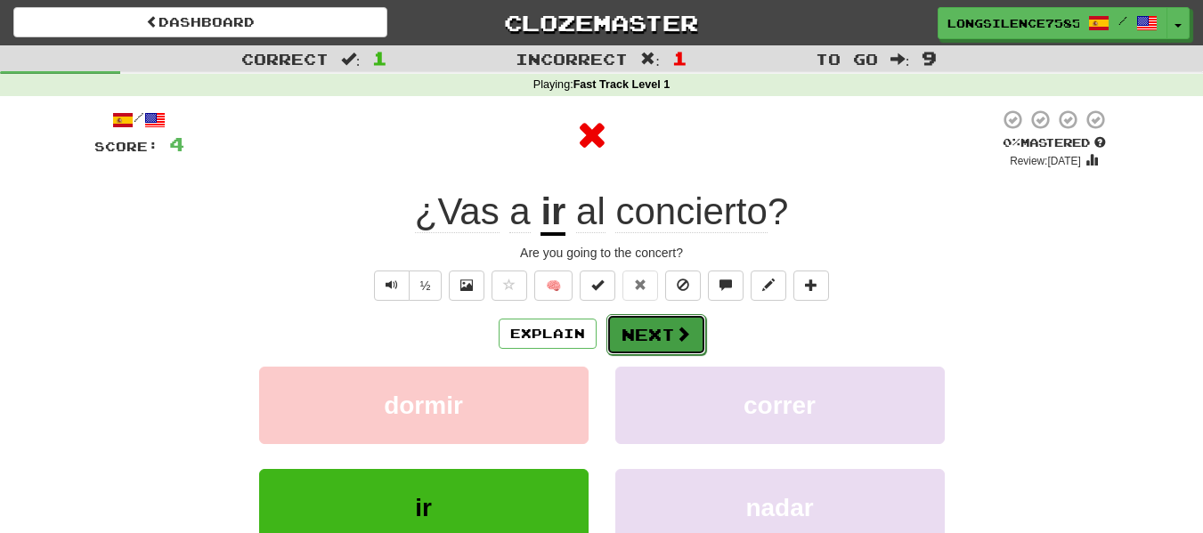
click at [650, 344] on button "Next" at bounding box center [656, 334] width 100 height 41
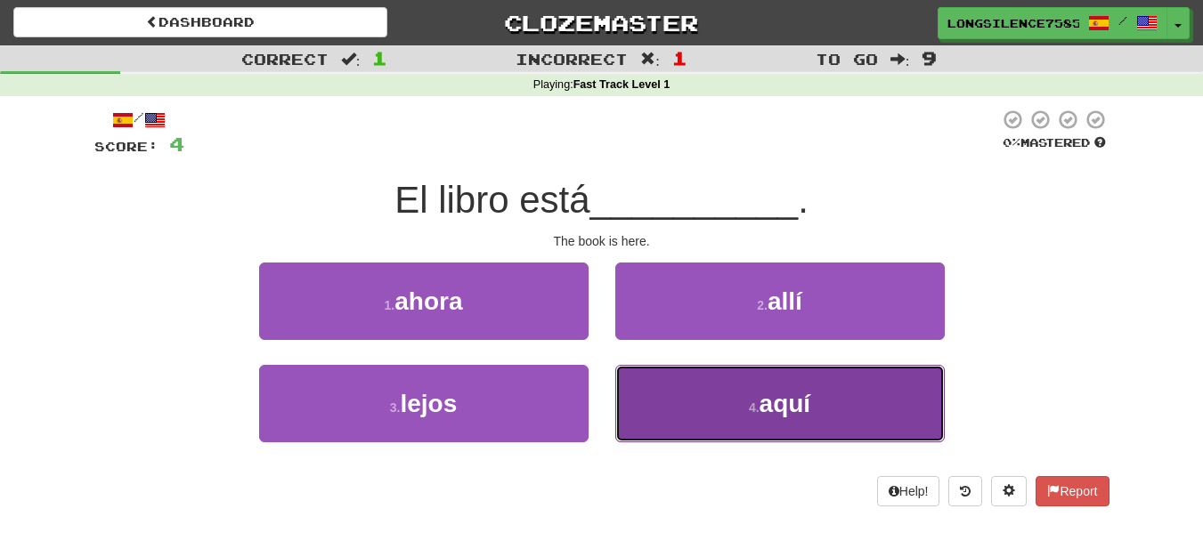
click at [771, 413] on span "aquí" at bounding box center [786, 404] width 52 height 28
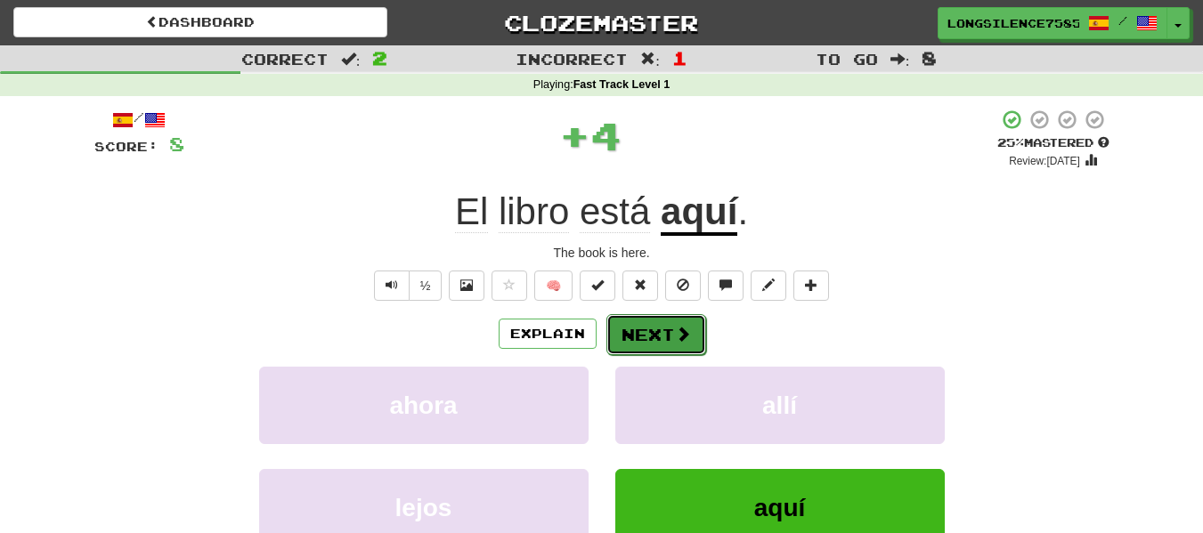
click at [634, 337] on button "Next" at bounding box center [656, 334] width 100 height 41
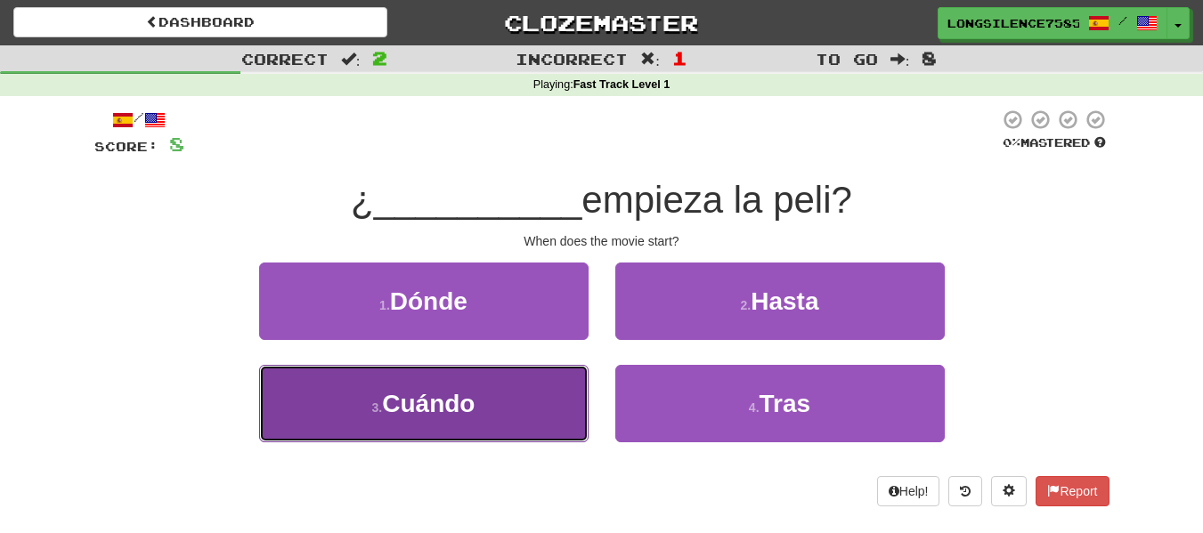
click at [491, 389] on button "3 . Cuándo" at bounding box center [423, 403] width 329 height 77
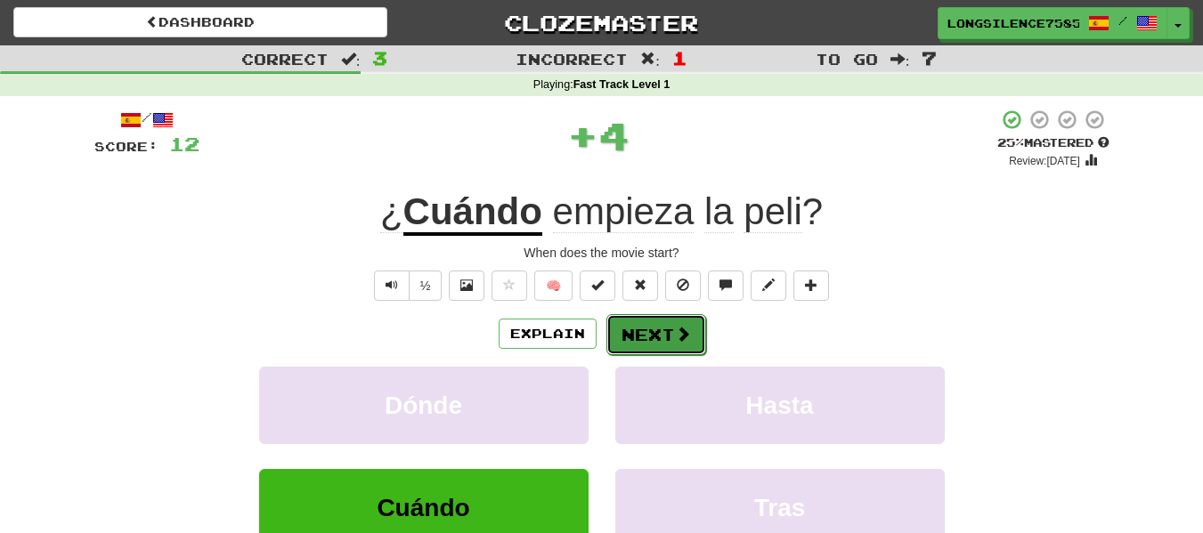
click at [656, 320] on button "Next" at bounding box center [656, 334] width 100 height 41
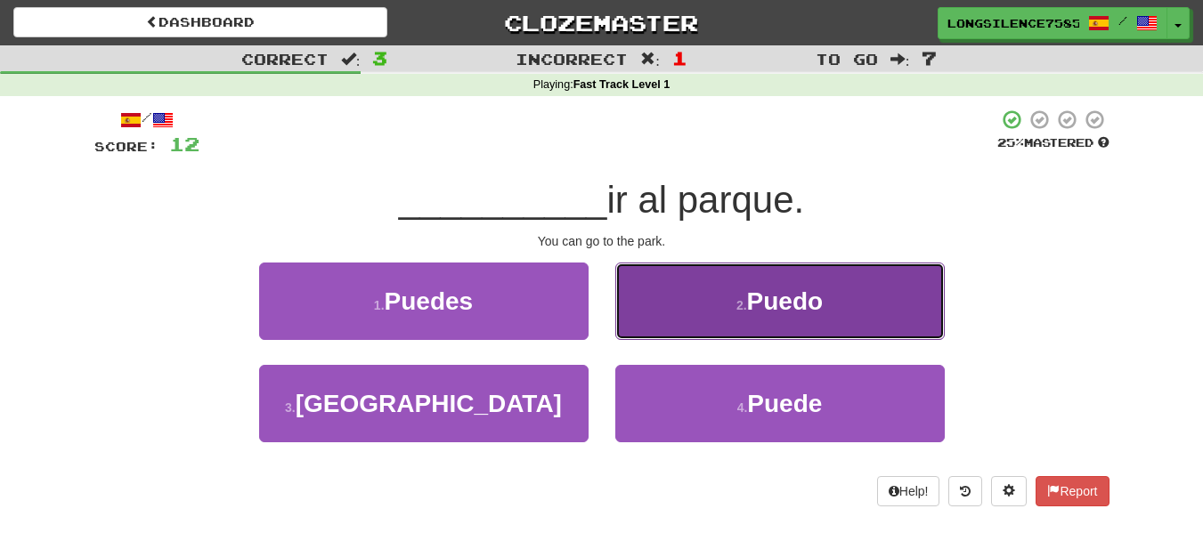
click at [784, 303] on span "Puedo" at bounding box center [785, 302] width 77 height 28
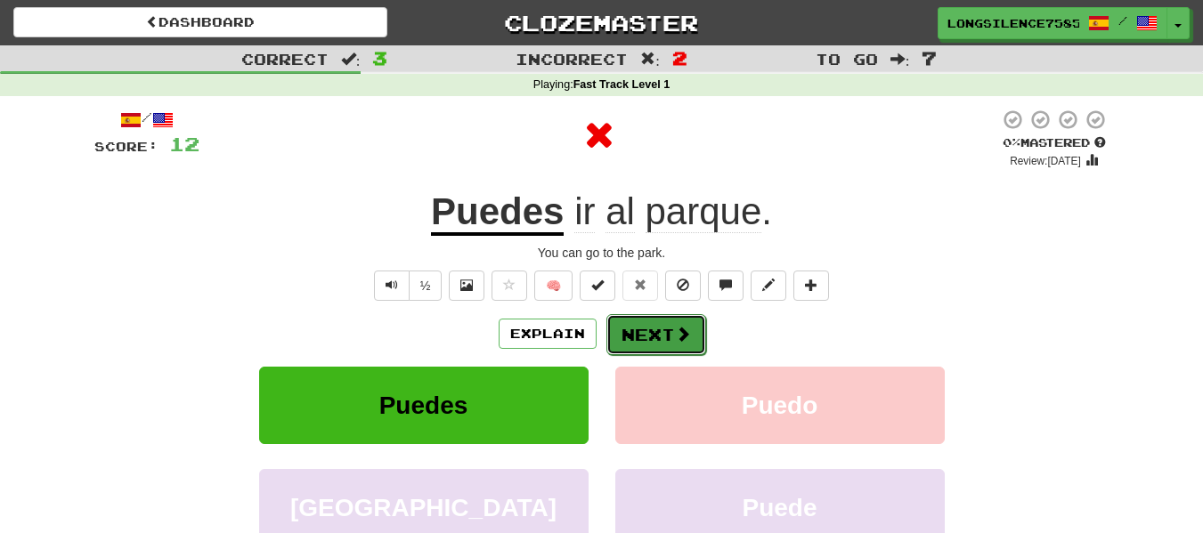
click at [659, 329] on button "Next" at bounding box center [656, 334] width 100 height 41
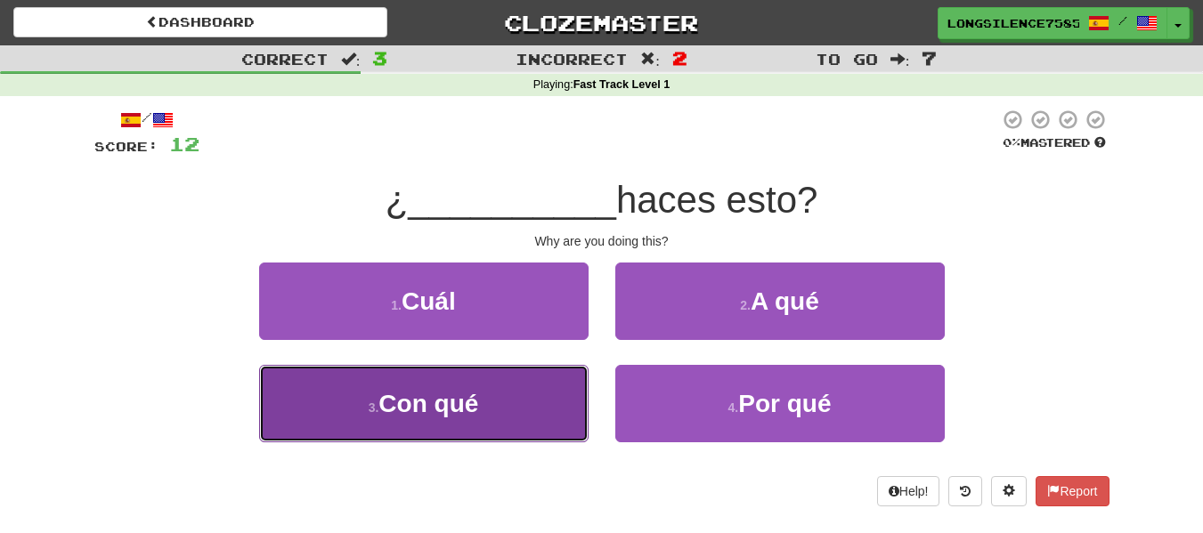
click at [499, 395] on button "3 . Con qué" at bounding box center [423, 403] width 329 height 77
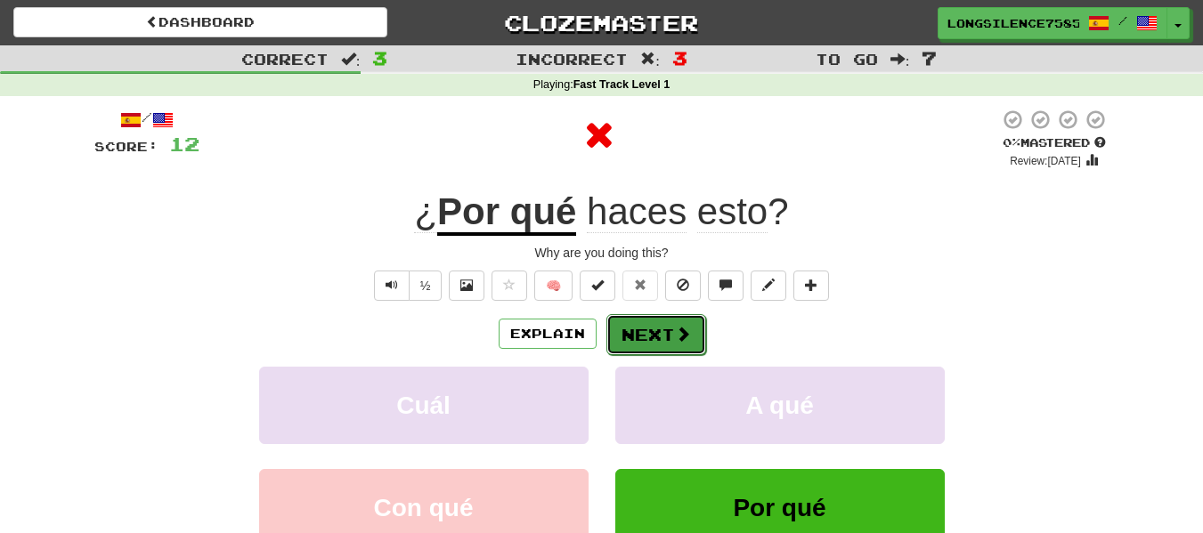
click at [671, 352] on button "Next" at bounding box center [656, 334] width 100 height 41
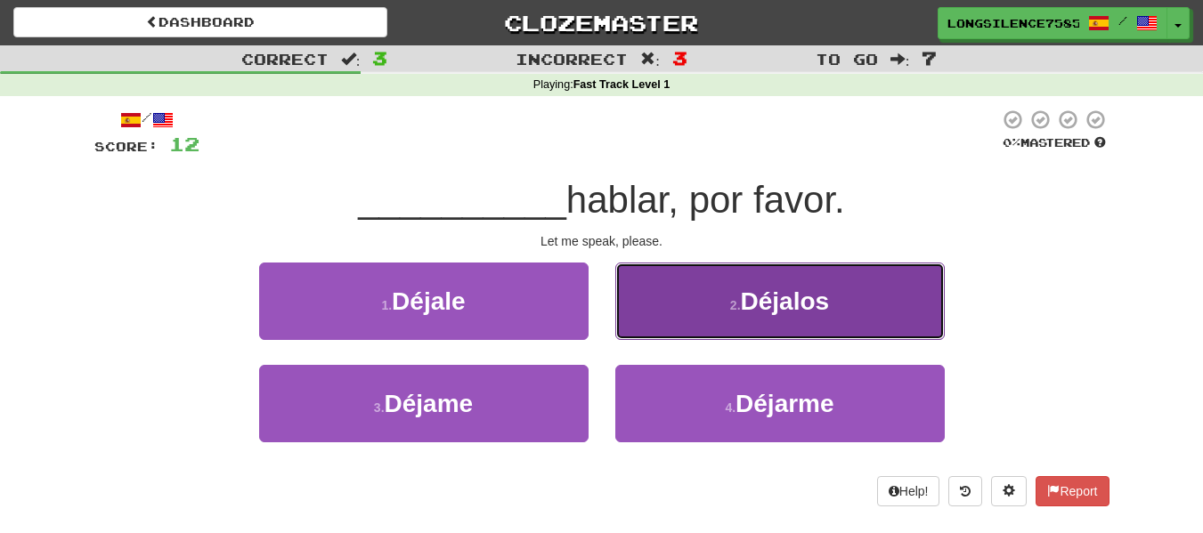
click at [740, 295] on button "2 . [GEOGRAPHIC_DATA]" at bounding box center [779, 301] width 329 height 77
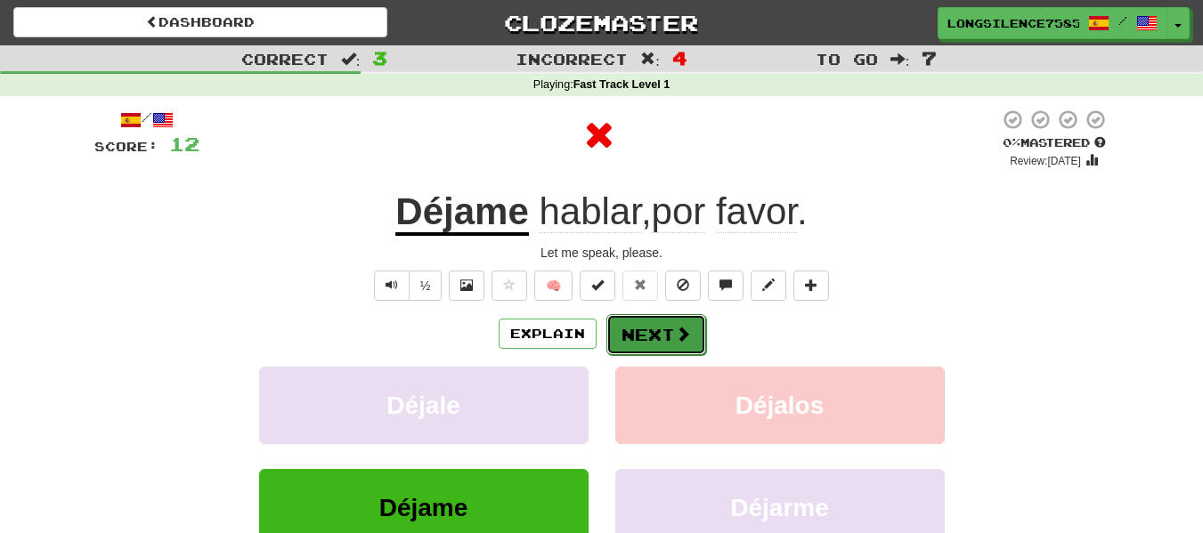
click at [669, 338] on button "Next" at bounding box center [656, 334] width 100 height 41
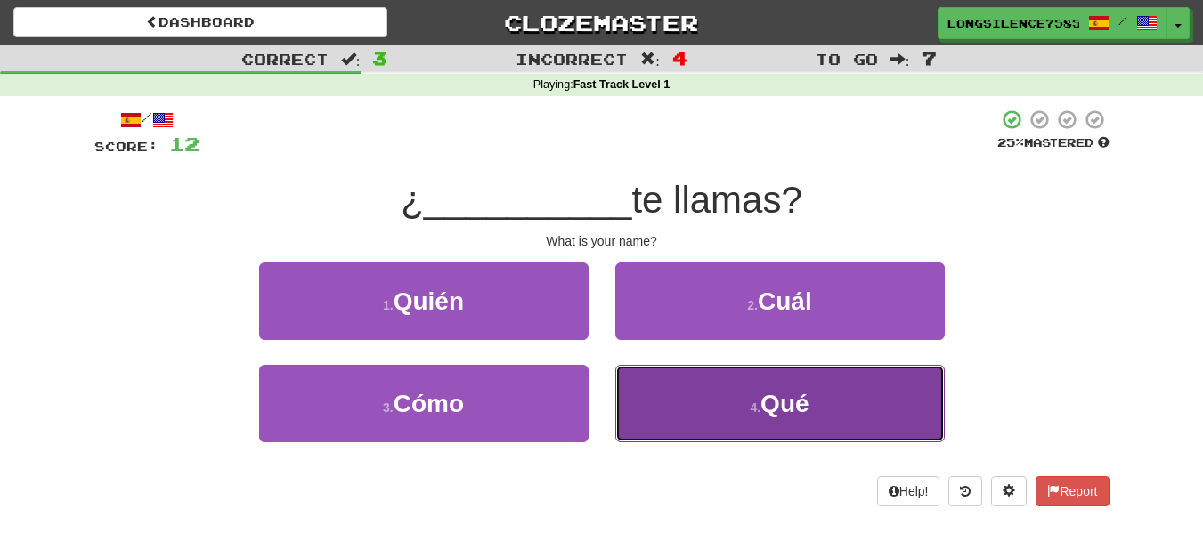
click at [727, 424] on button "4 . Qué" at bounding box center [779, 403] width 329 height 77
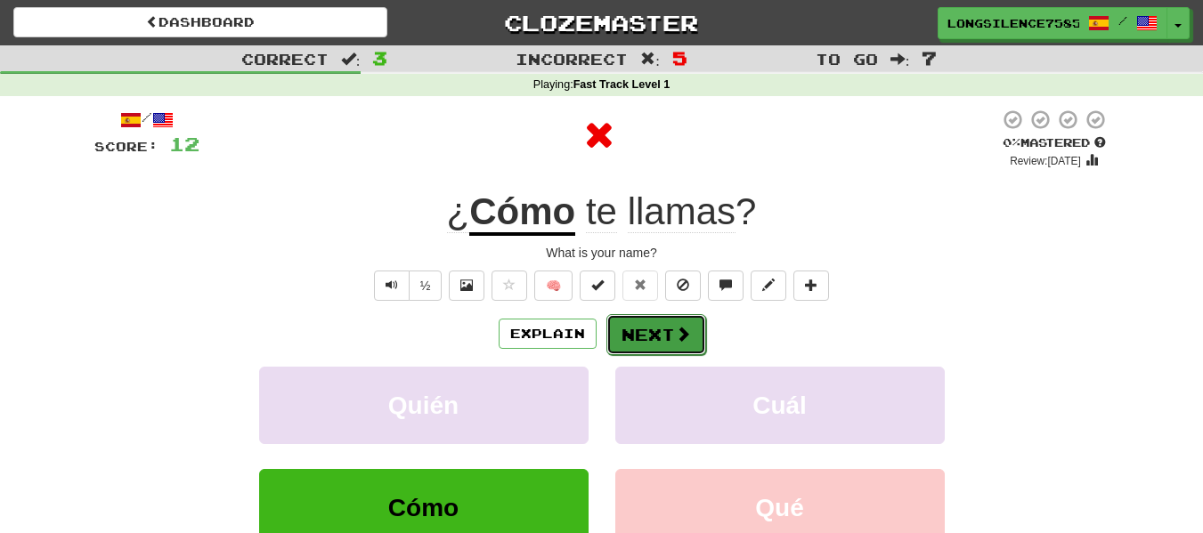
click at [657, 343] on button "Next" at bounding box center [656, 334] width 100 height 41
